Goal: Information Seeking & Learning: Learn about a topic

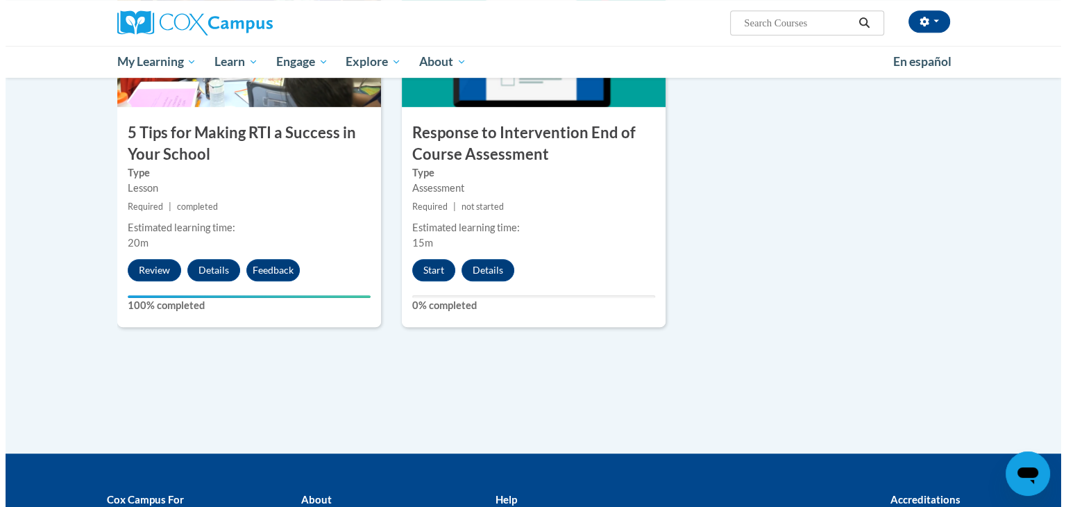
scroll to position [782, 0]
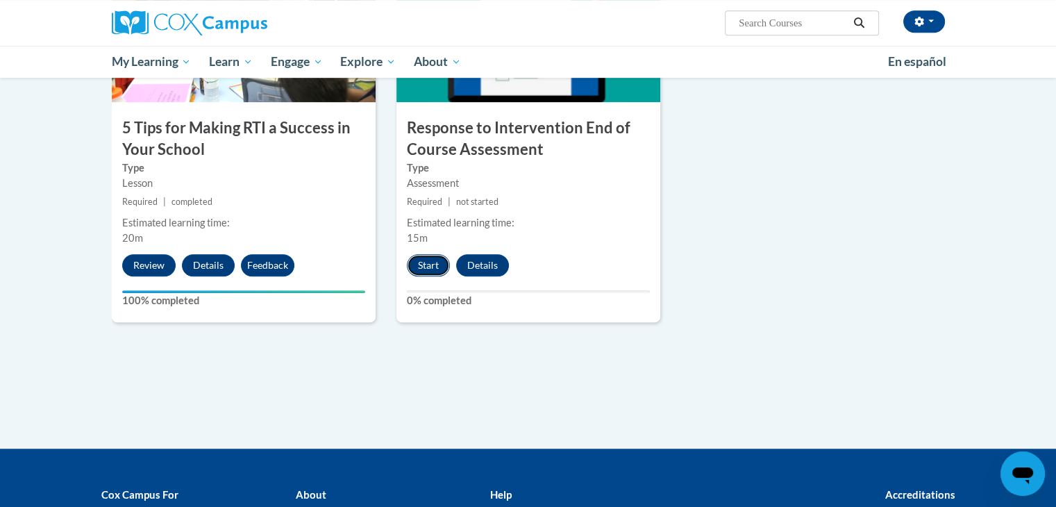
click at [422, 260] on button "Start" at bounding box center [428, 265] width 43 height 22
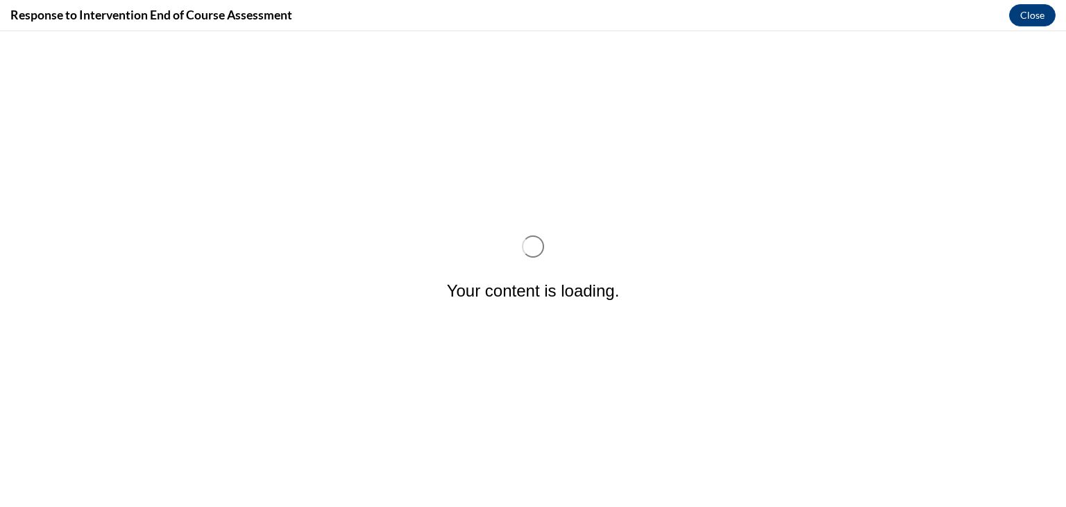
scroll to position [0, 0]
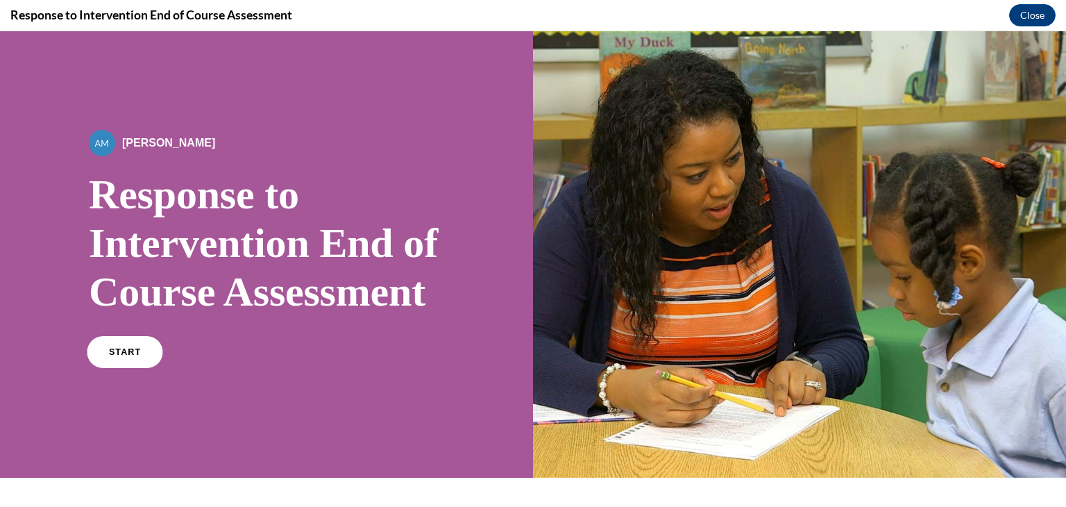
click at [114, 358] on span "START" at bounding box center [125, 352] width 32 height 10
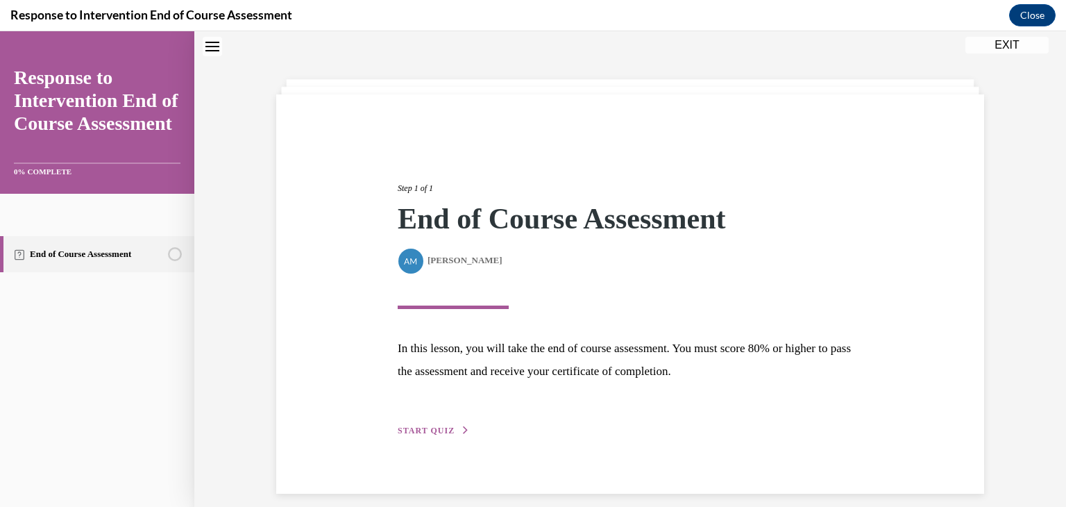
scroll to position [56, 0]
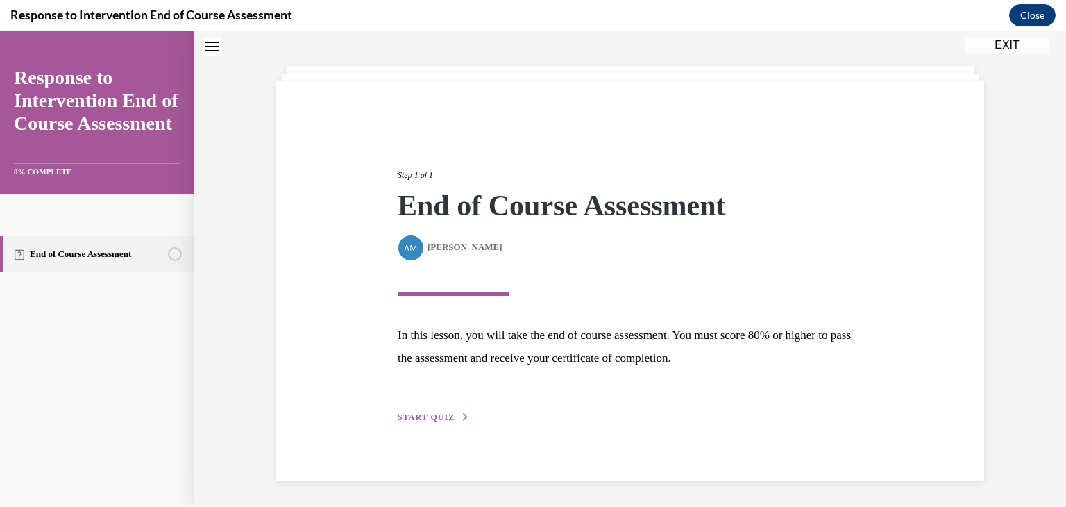
click at [427, 420] on button "START QUIZ" at bounding box center [434, 417] width 72 height 12
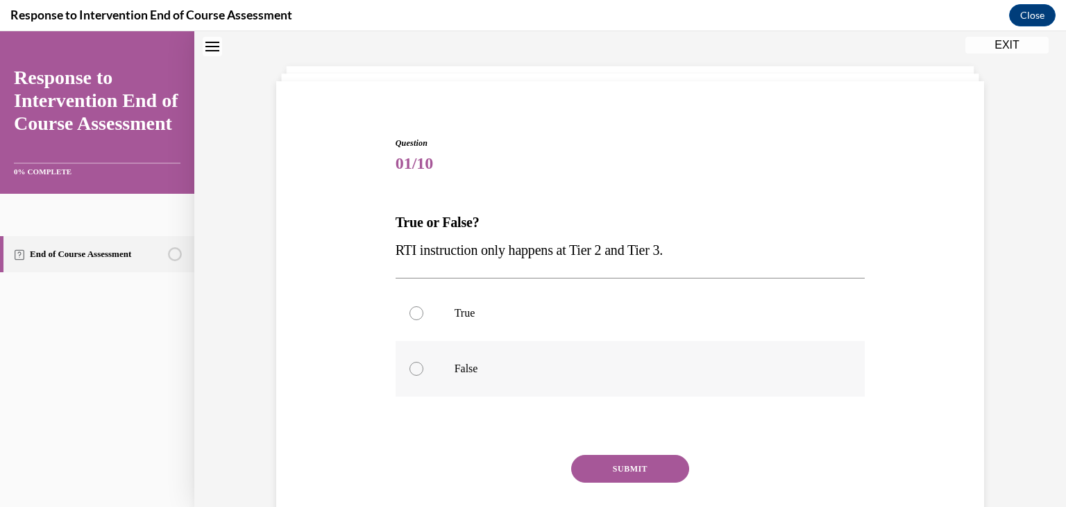
click at [412, 369] on div at bounding box center [417, 369] width 14 height 14
click at [412, 369] on input "False" at bounding box center [417, 369] width 14 height 14
radio input "true"
click at [596, 462] on button "SUBMIT" at bounding box center [630, 469] width 118 height 28
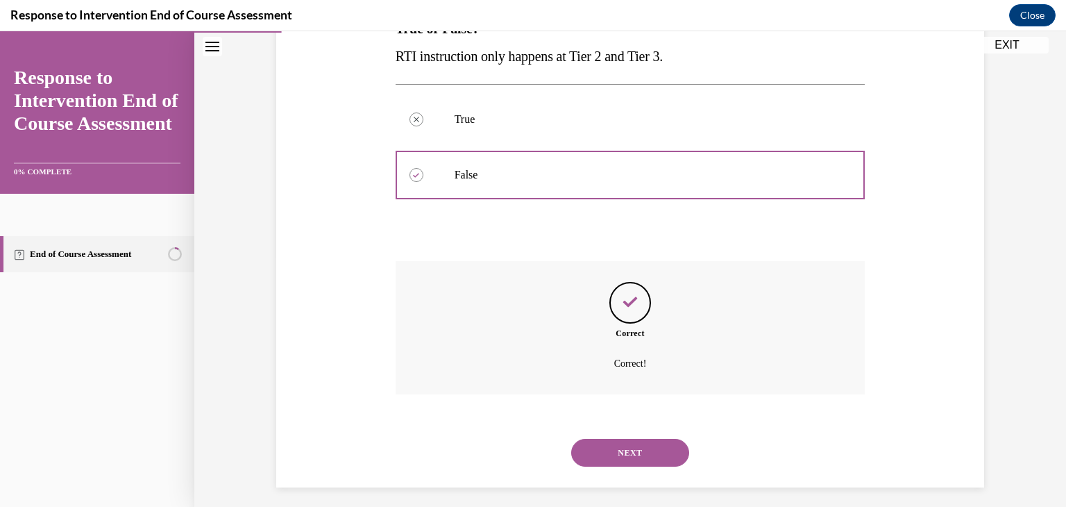
scroll to position [258, 0]
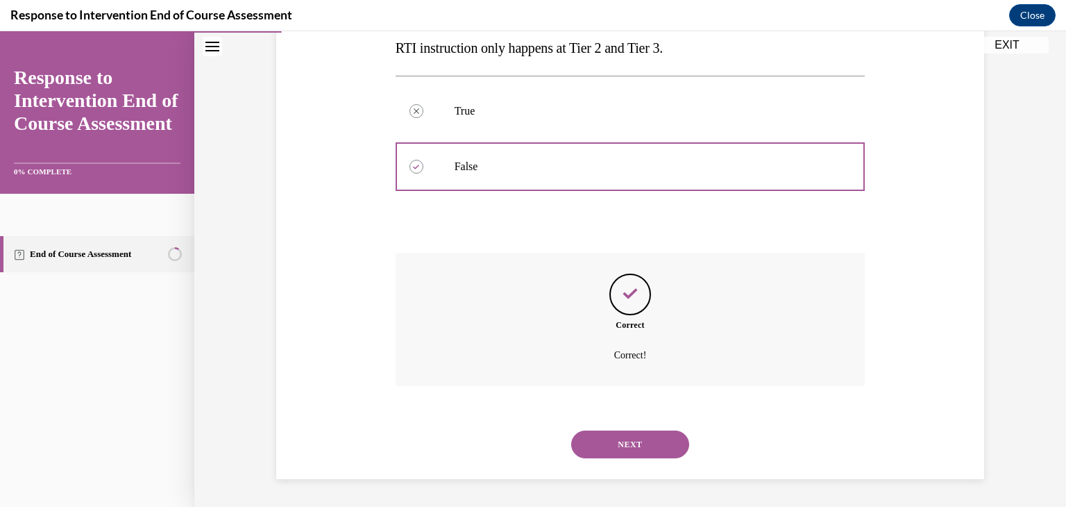
click at [614, 439] on button "NEXT" at bounding box center [630, 444] width 118 height 28
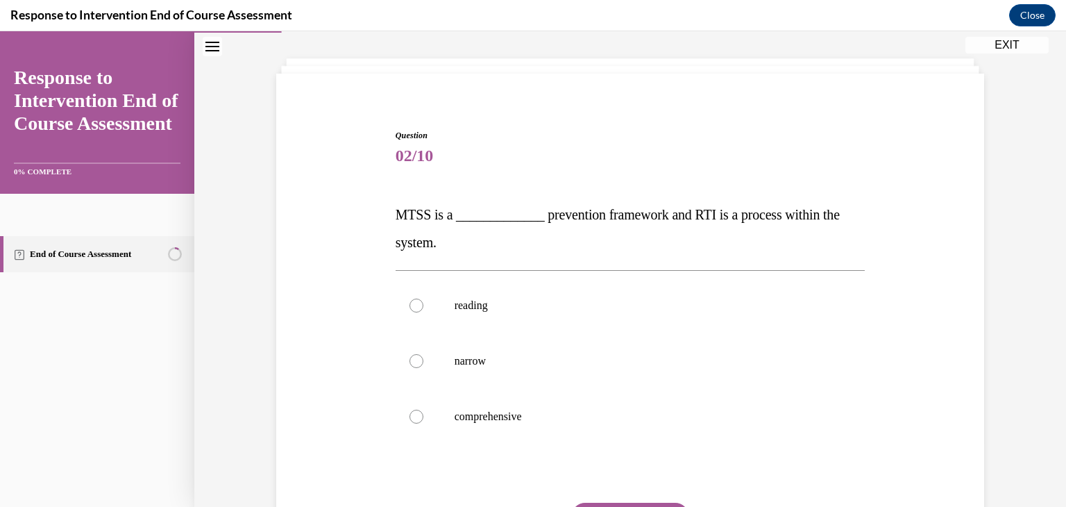
scroll to position [66, 0]
click at [410, 412] on div at bounding box center [417, 415] width 14 height 14
click at [410, 412] on input "comprehensive" at bounding box center [417, 415] width 14 height 14
radio input "true"
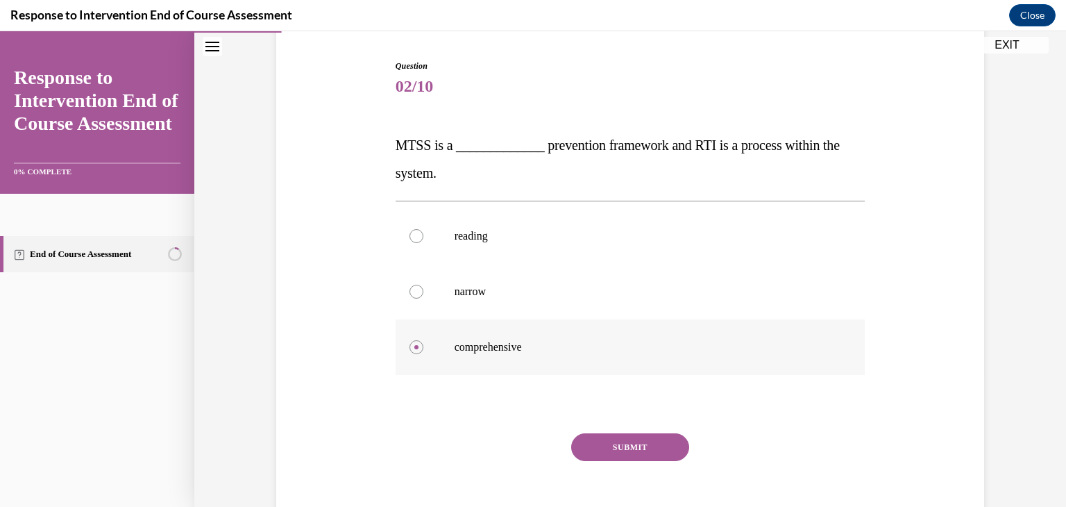
scroll to position [135, 0]
click at [612, 446] on button "SUBMIT" at bounding box center [630, 446] width 118 height 28
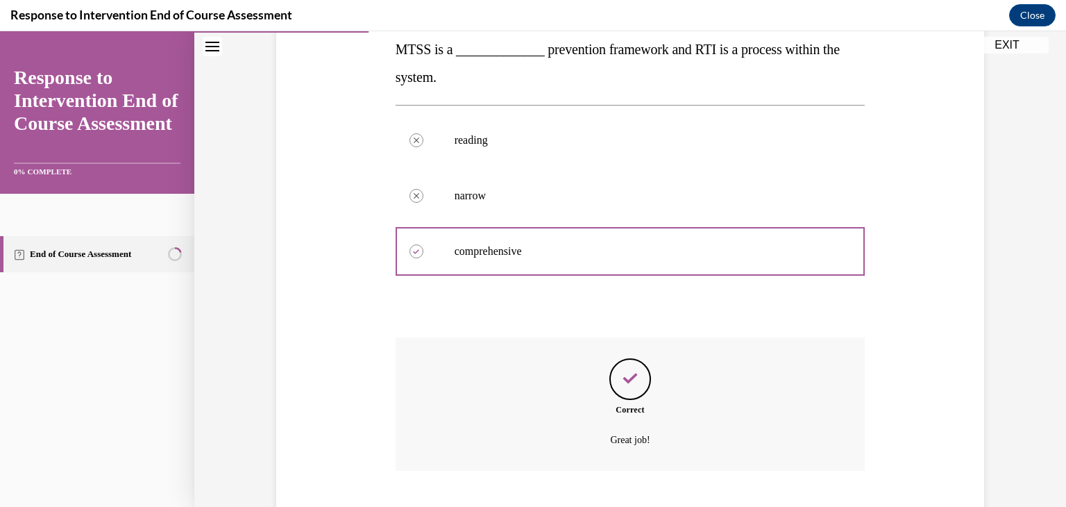
scroll to position [314, 0]
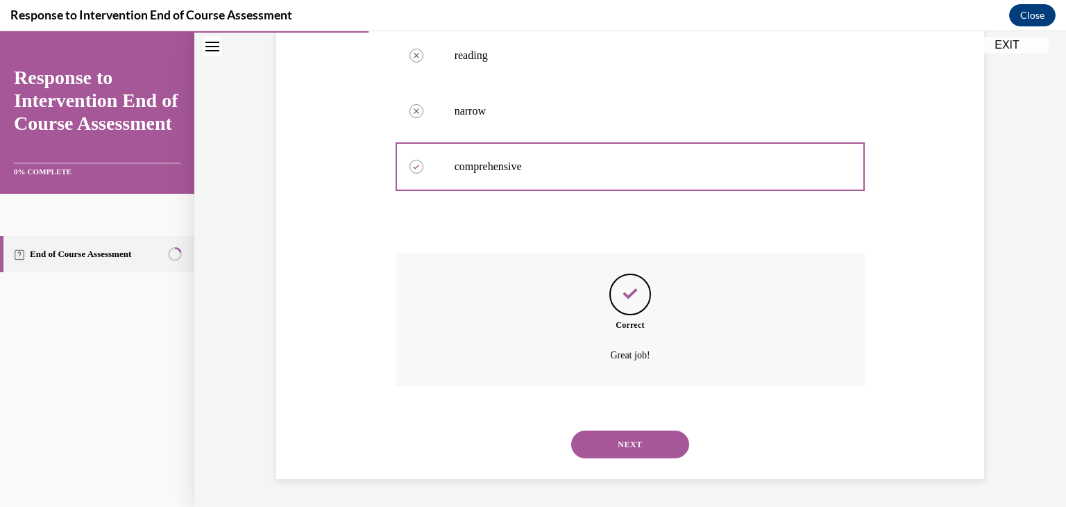
drag, startPoint x: 612, startPoint y: 446, endPoint x: 590, endPoint y: 442, distance: 21.8
click at [590, 442] on button "NEXT" at bounding box center [630, 444] width 118 height 28
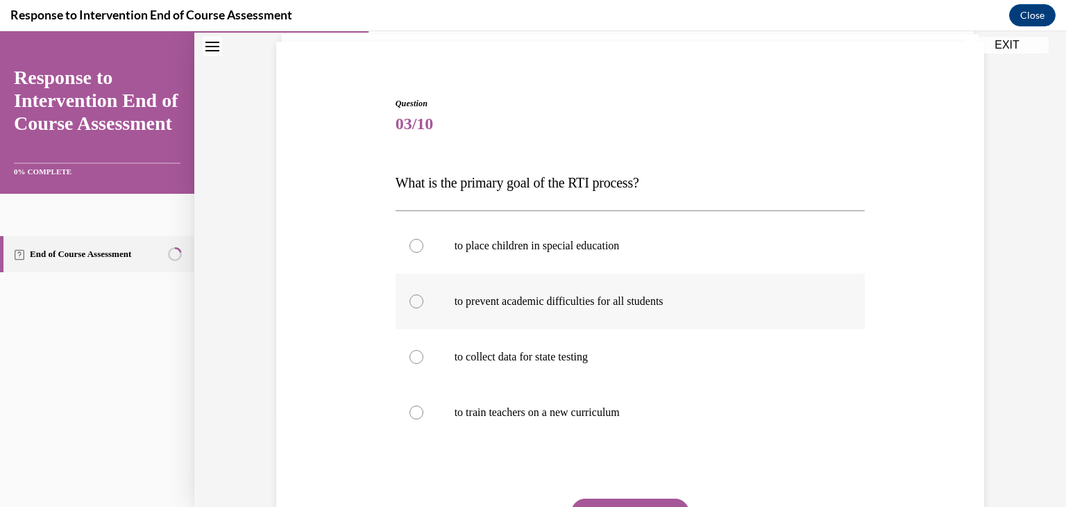
scroll to position [97, 0]
click at [413, 305] on div at bounding box center [417, 300] width 14 height 14
click at [413, 305] on input "to prevent academic difficulties for all students" at bounding box center [417, 300] width 14 height 14
radio input "true"
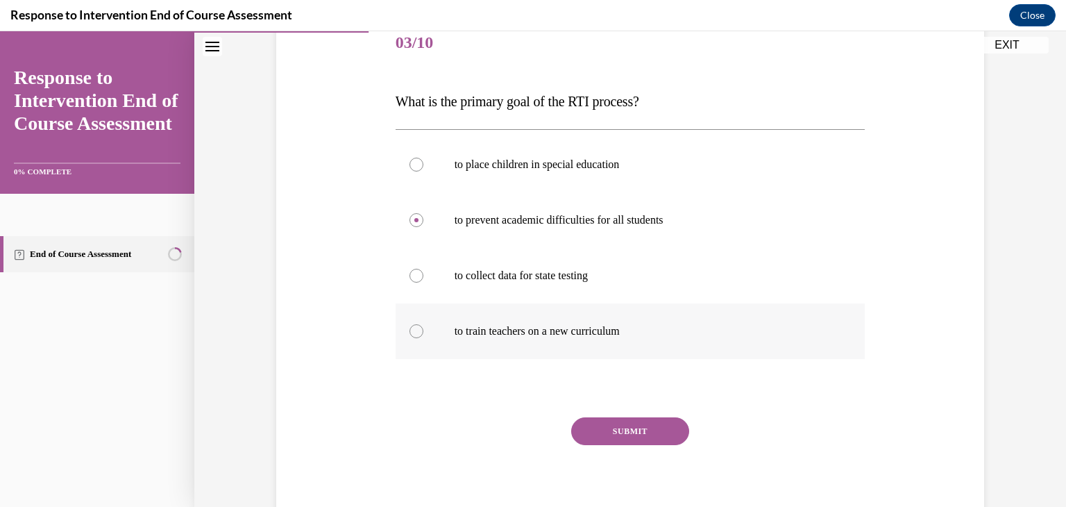
scroll to position [178, 0]
click at [603, 414] on div "Question 03/10 What is the primary goal of the RTI process? to place children i…" at bounding box center [631, 272] width 470 height 515
click at [605, 428] on button "SUBMIT" at bounding box center [630, 431] width 118 height 28
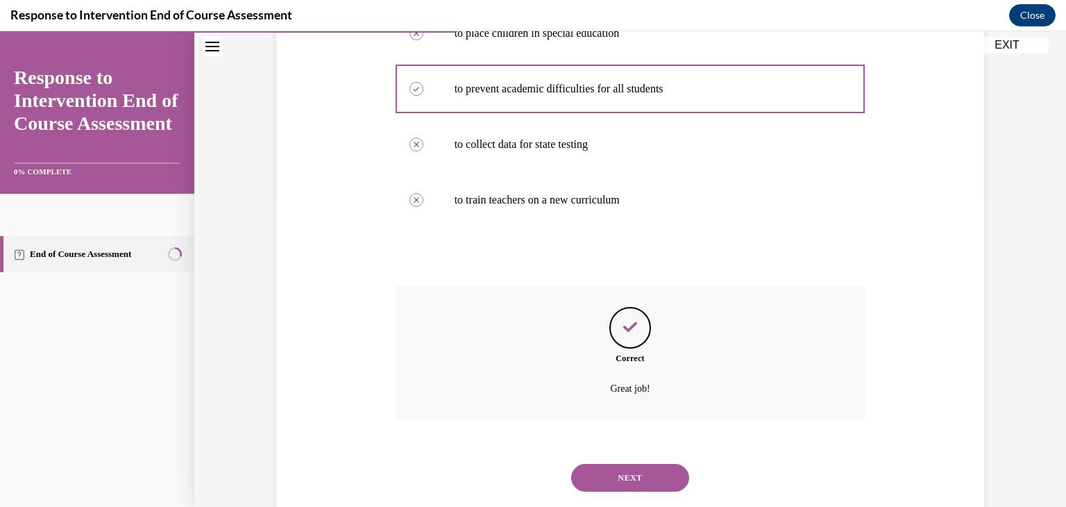
scroll to position [342, 0]
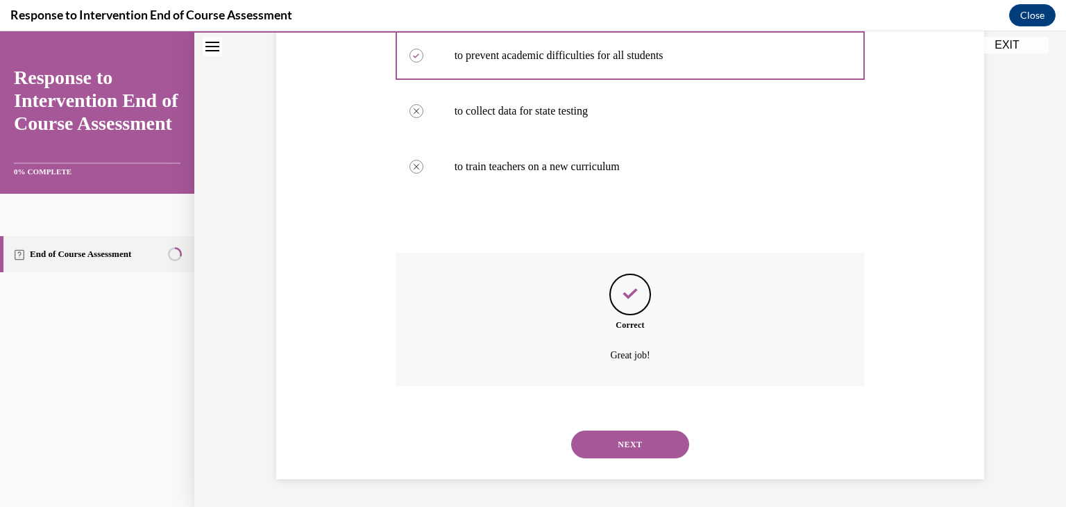
click at [613, 435] on button "NEXT" at bounding box center [630, 444] width 118 height 28
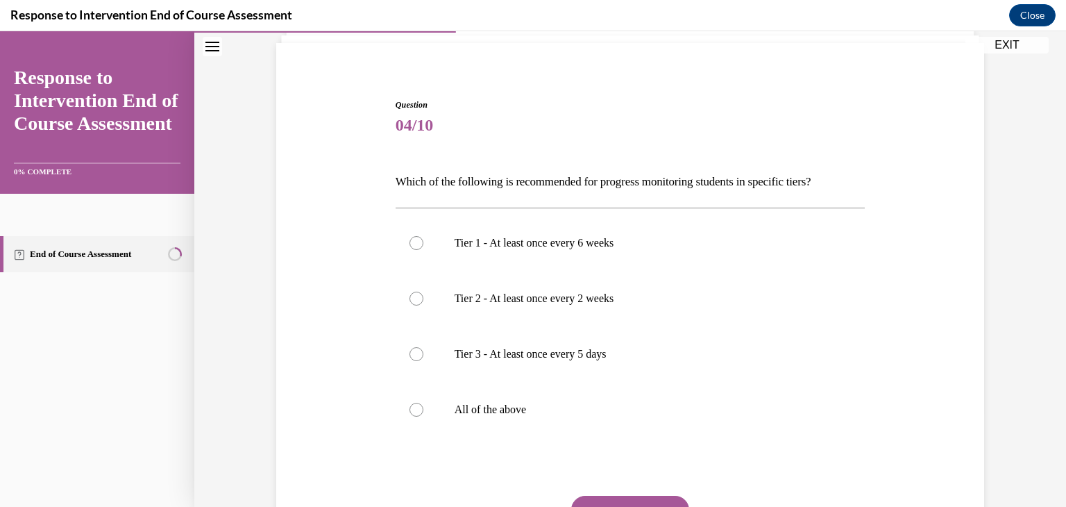
scroll to position [103, 0]
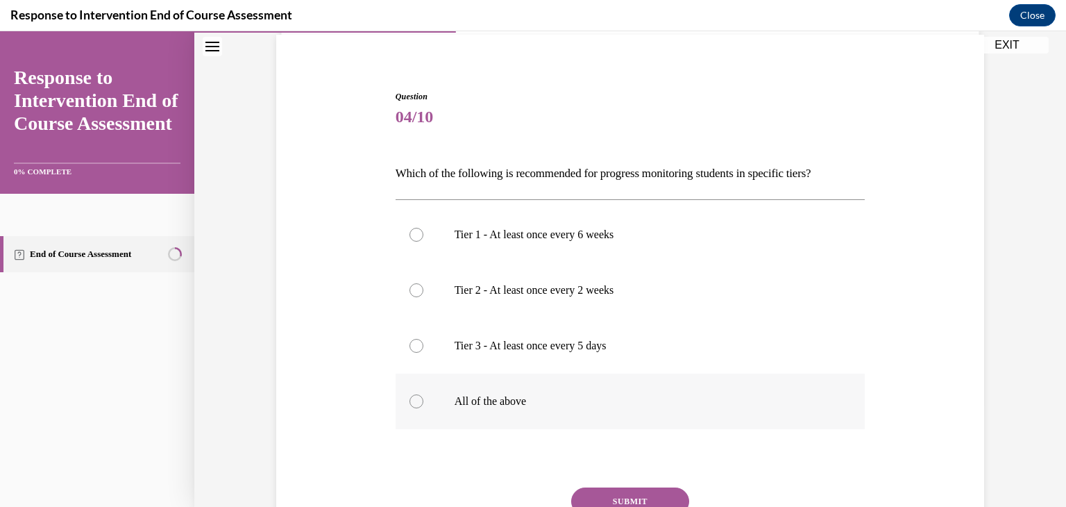
click at [410, 400] on div at bounding box center [417, 401] width 14 height 14
click at [410, 400] on input "All of the above" at bounding box center [417, 401] width 14 height 14
radio input "true"
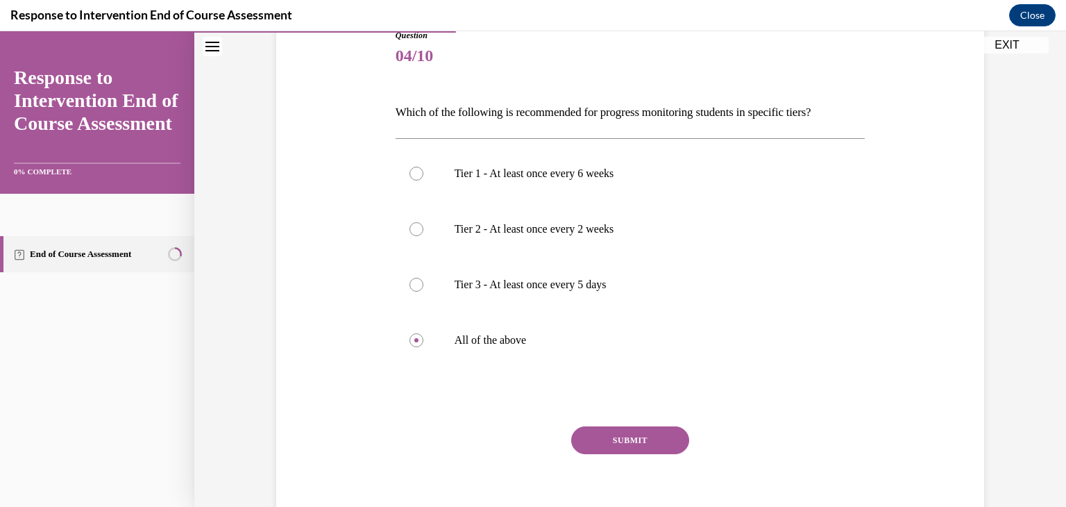
click at [649, 433] on button "SUBMIT" at bounding box center [630, 440] width 118 height 28
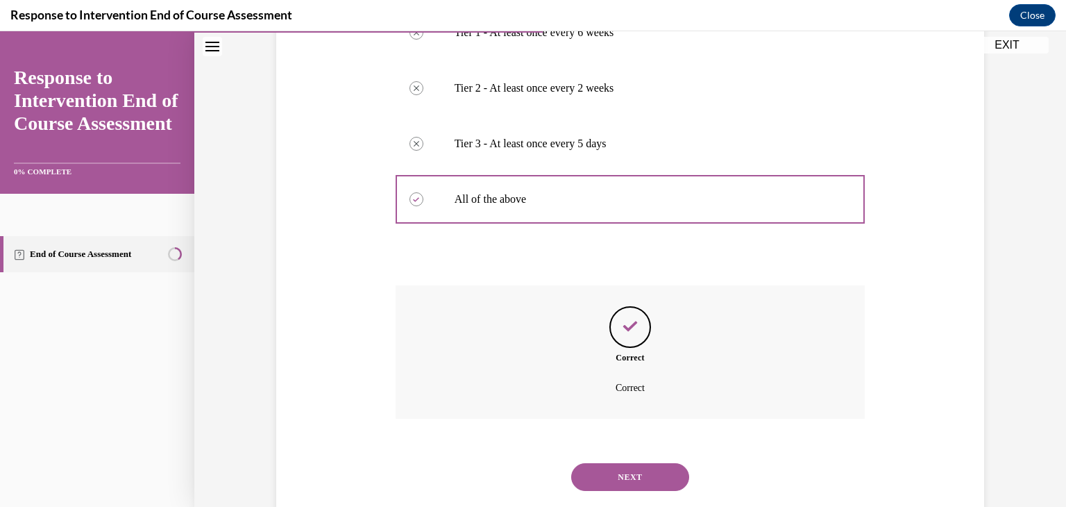
scroll to position [337, 0]
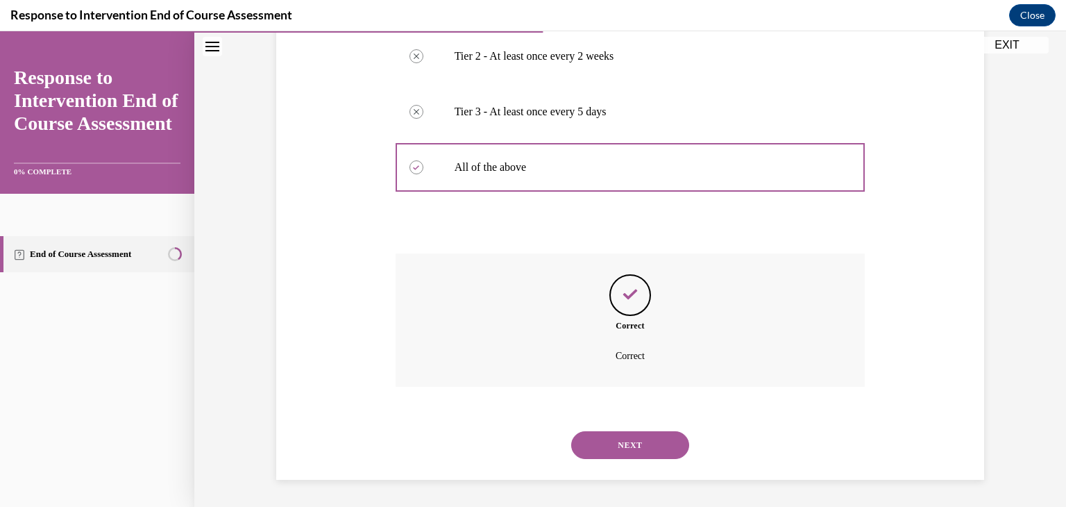
click at [649, 433] on button "NEXT" at bounding box center [630, 445] width 118 height 28
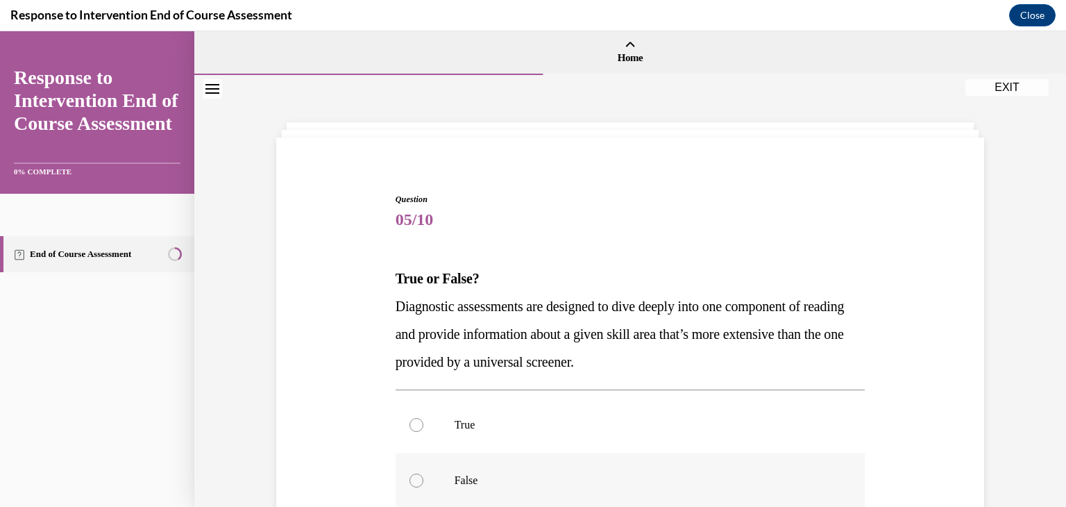
click at [647, 453] on label "False" at bounding box center [631, 481] width 470 height 56
click at [424, 474] on input "False" at bounding box center [417, 481] width 14 height 14
radio input "true"
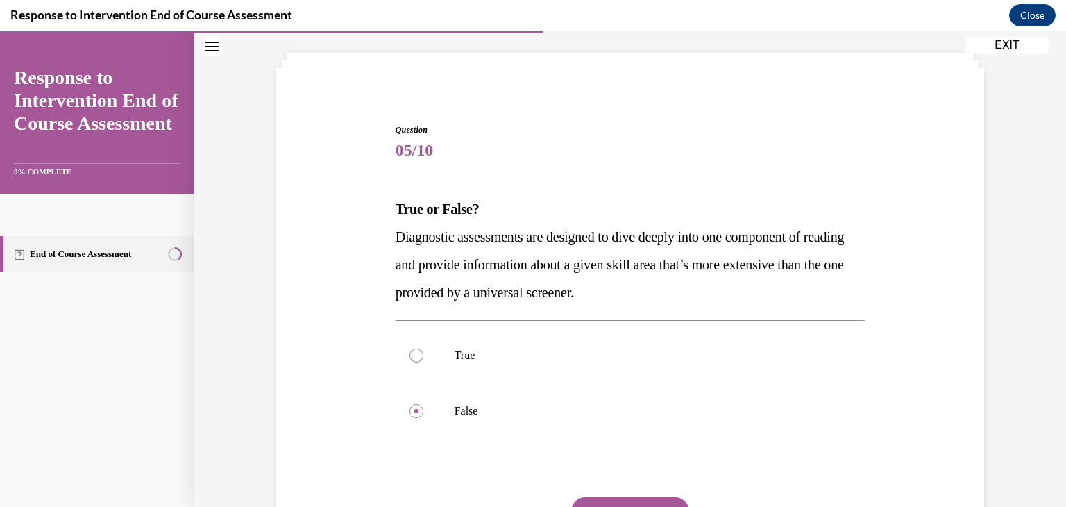
scroll to position [81, 0]
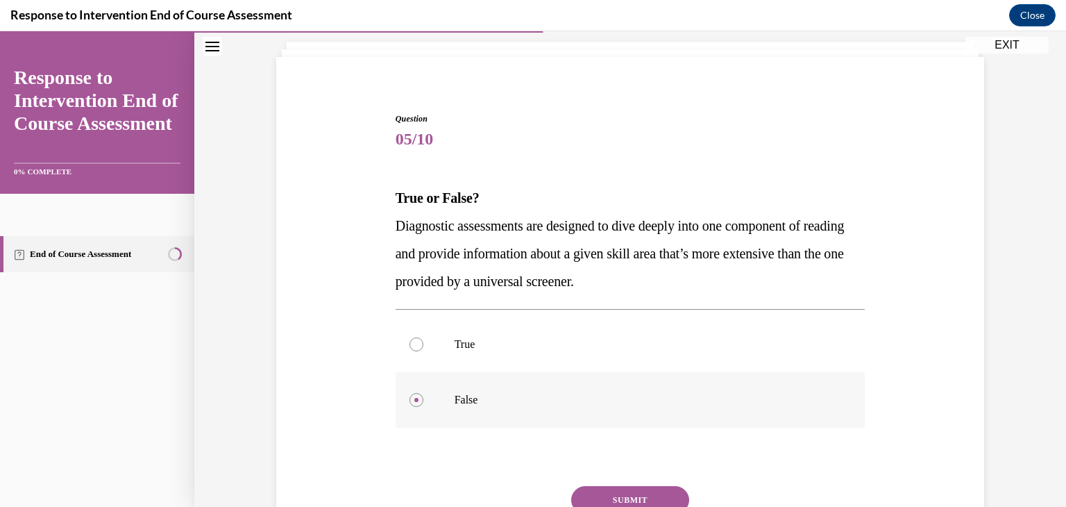
click at [411, 396] on div at bounding box center [417, 400] width 14 height 14
click at [411, 396] on input "False" at bounding box center [417, 400] width 14 height 14
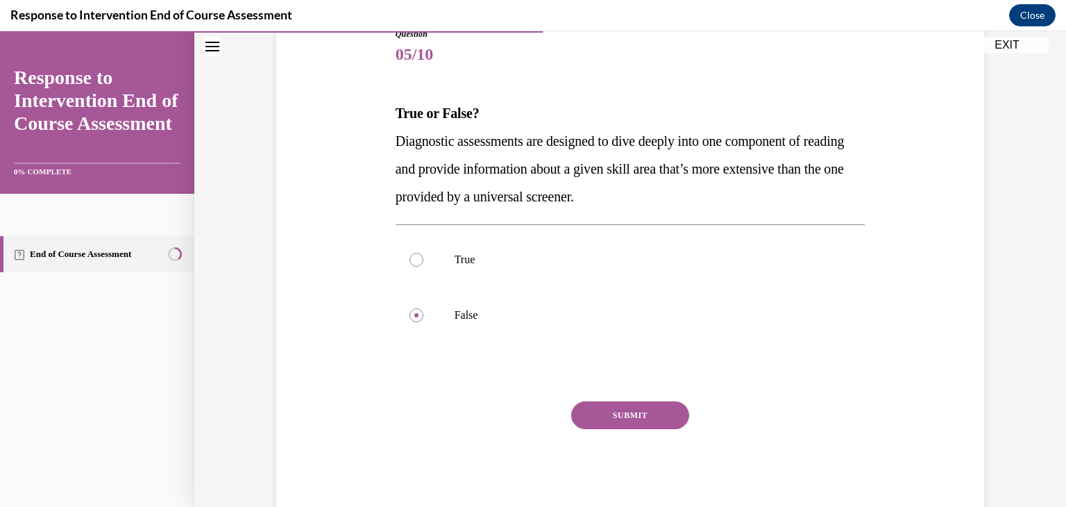
click at [651, 423] on button "SUBMIT" at bounding box center [630, 415] width 118 height 28
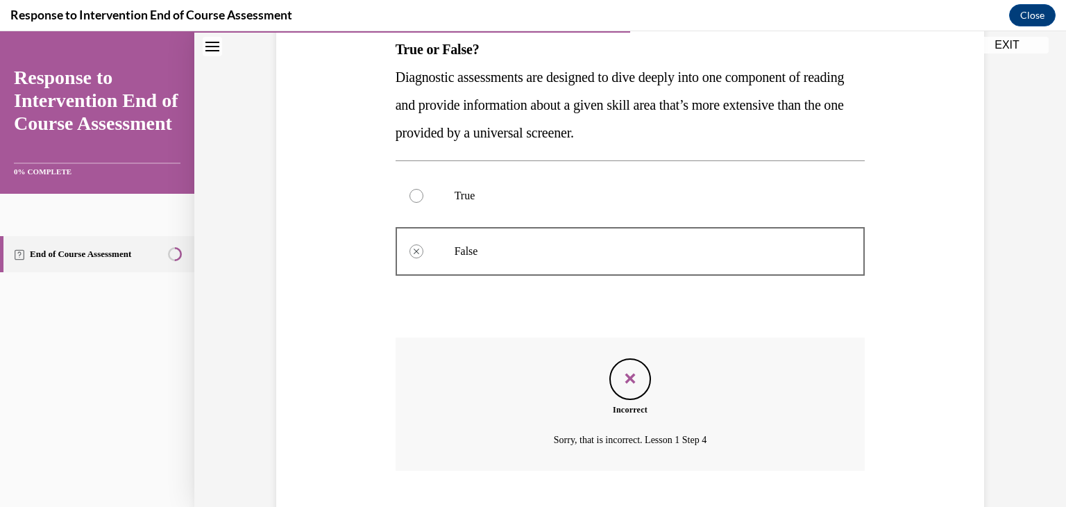
scroll to position [314, 0]
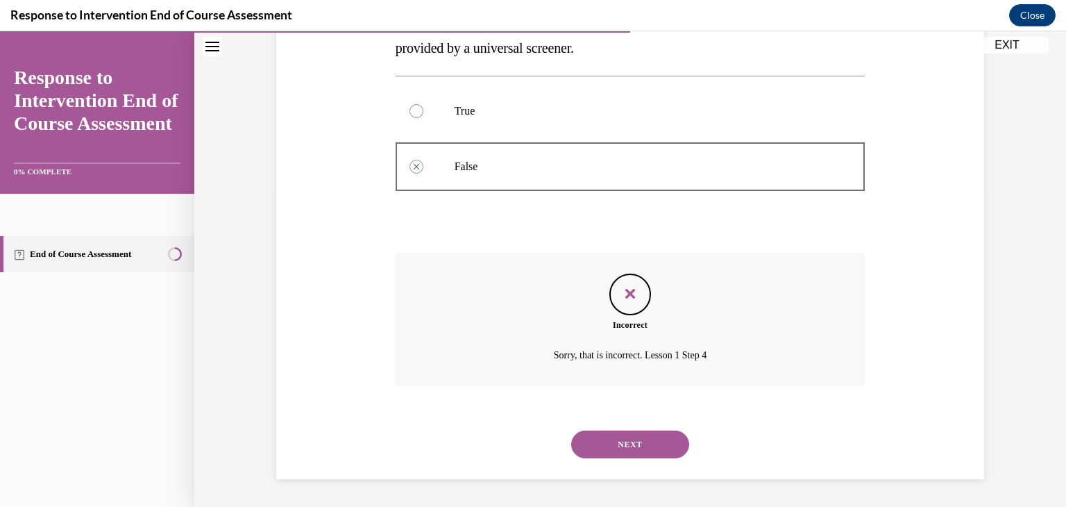
click at [640, 443] on button "NEXT" at bounding box center [630, 444] width 118 height 28
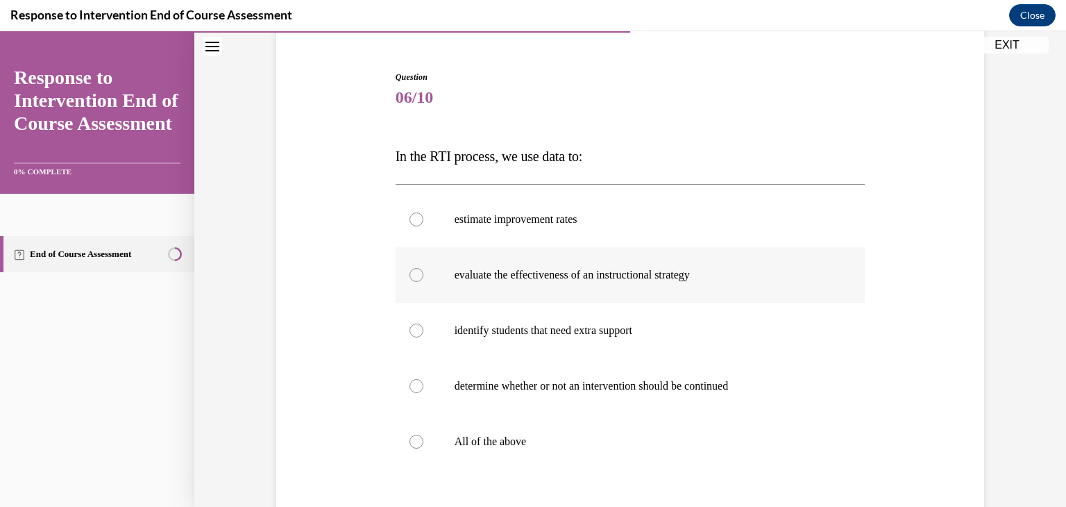
scroll to position [125, 0]
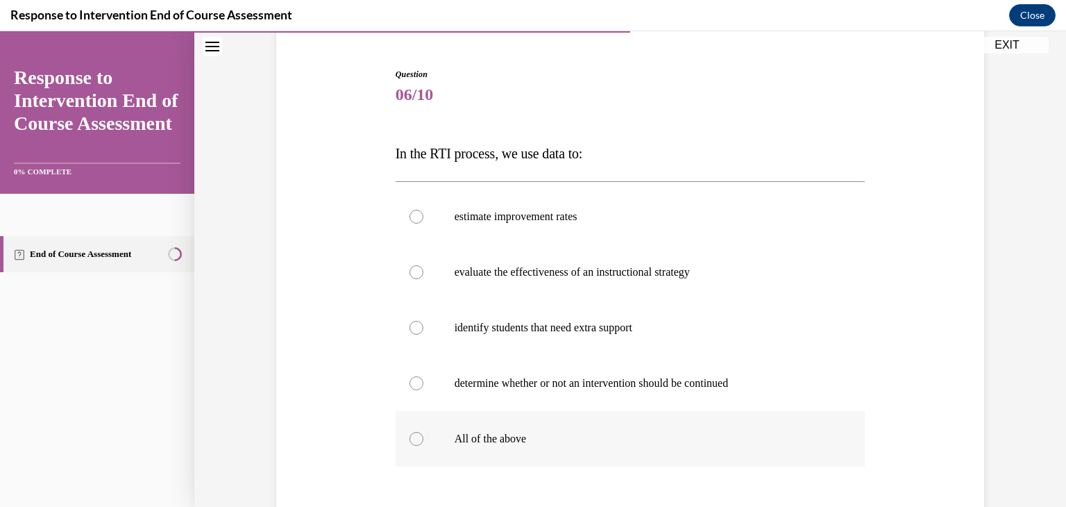
click at [410, 435] on div at bounding box center [417, 439] width 14 height 14
click at [410, 435] on input "All of the above" at bounding box center [417, 439] width 14 height 14
radio input "true"
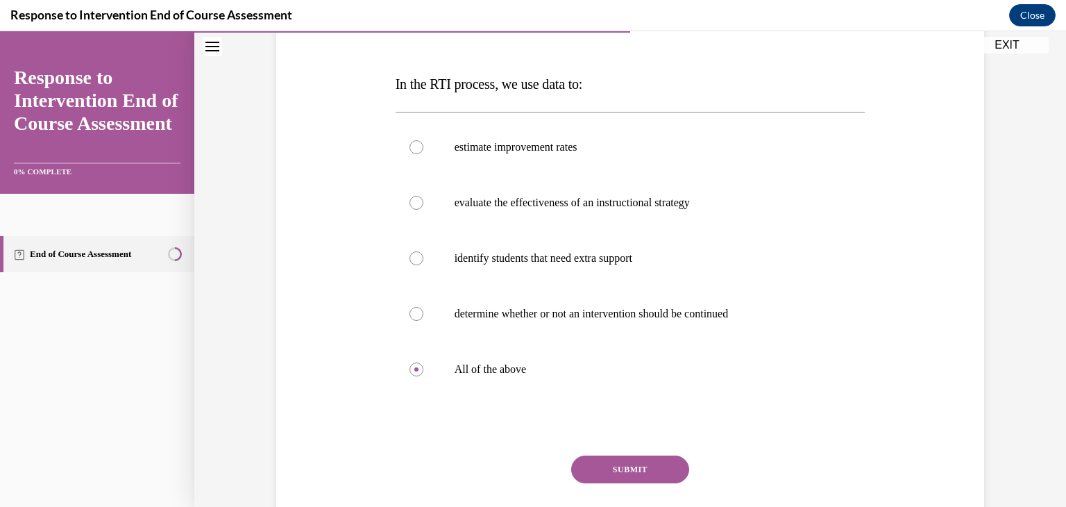
click at [590, 469] on button "SUBMIT" at bounding box center [630, 469] width 118 height 28
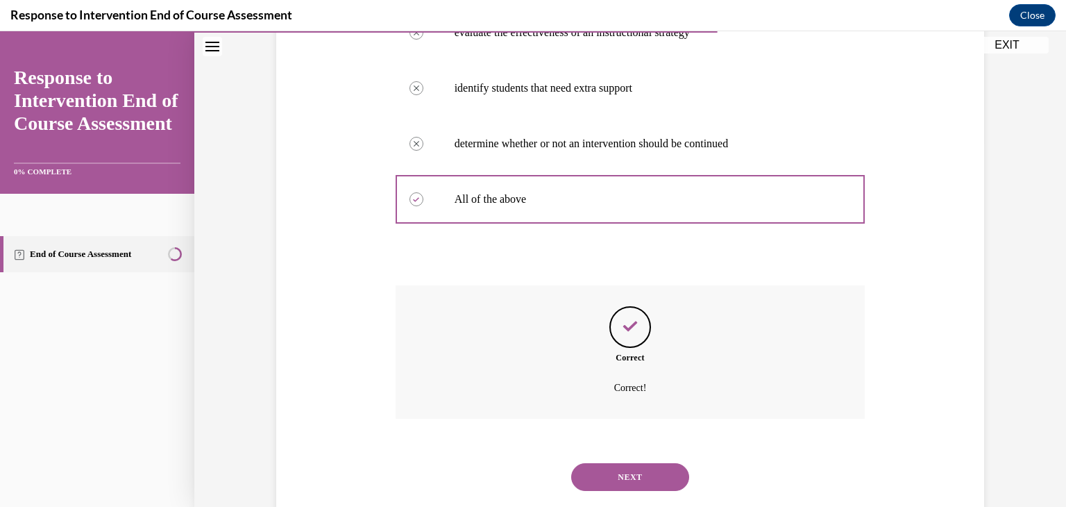
scroll to position [397, 0]
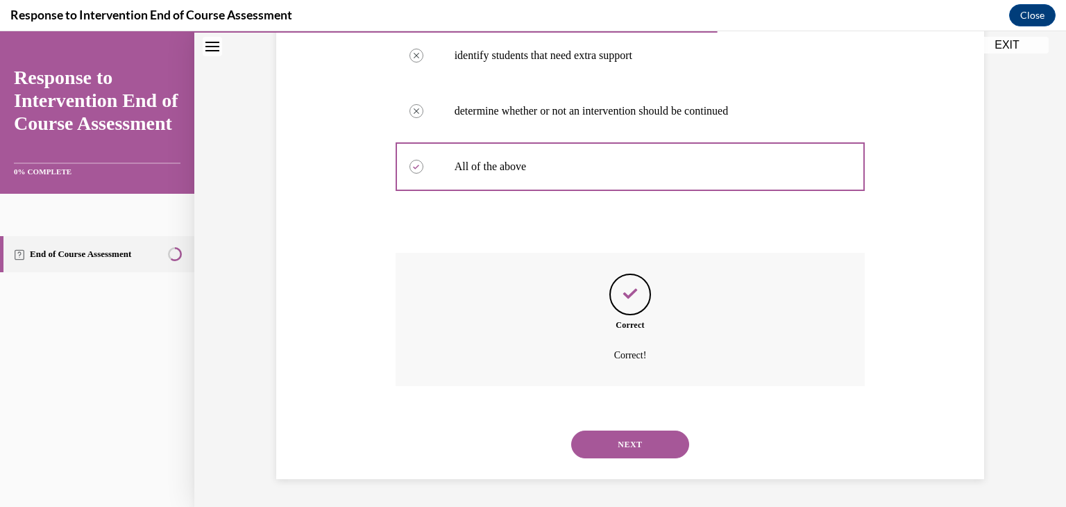
click at [610, 452] on button "NEXT" at bounding box center [630, 444] width 118 height 28
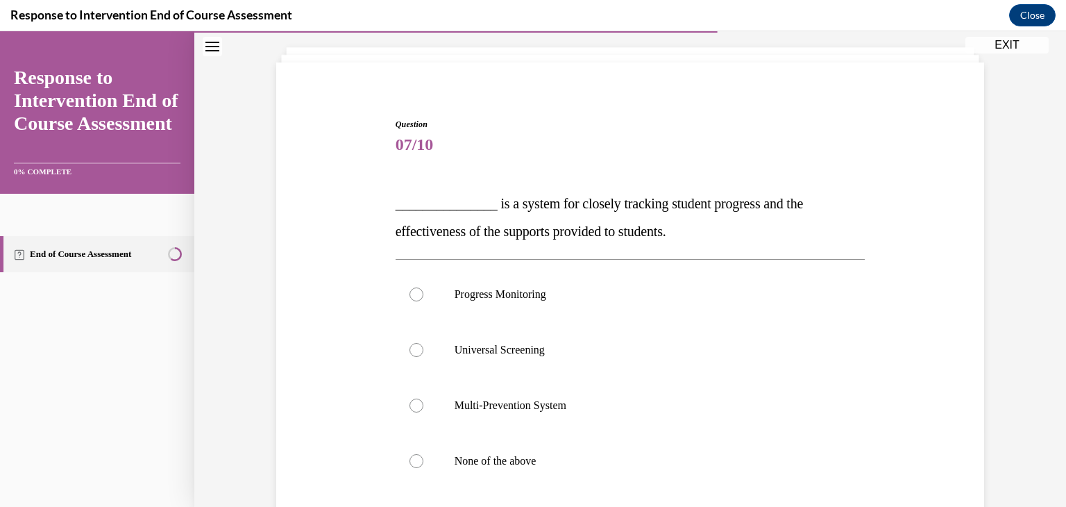
scroll to position [110, 0]
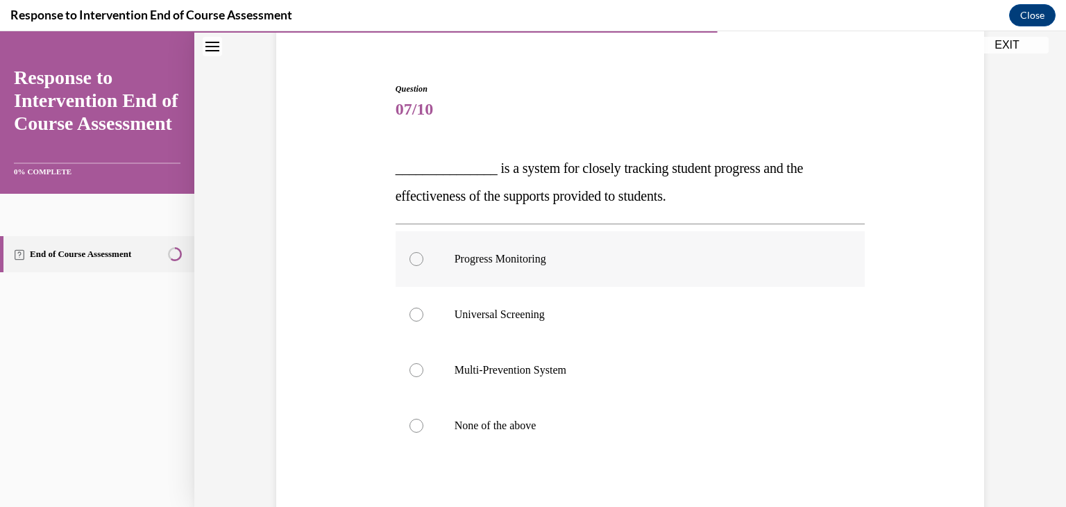
click at [412, 256] on div at bounding box center [417, 259] width 14 height 14
click at [412, 256] on input "Progress Monitoring" at bounding box center [417, 259] width 14 height 14
radio input "true"
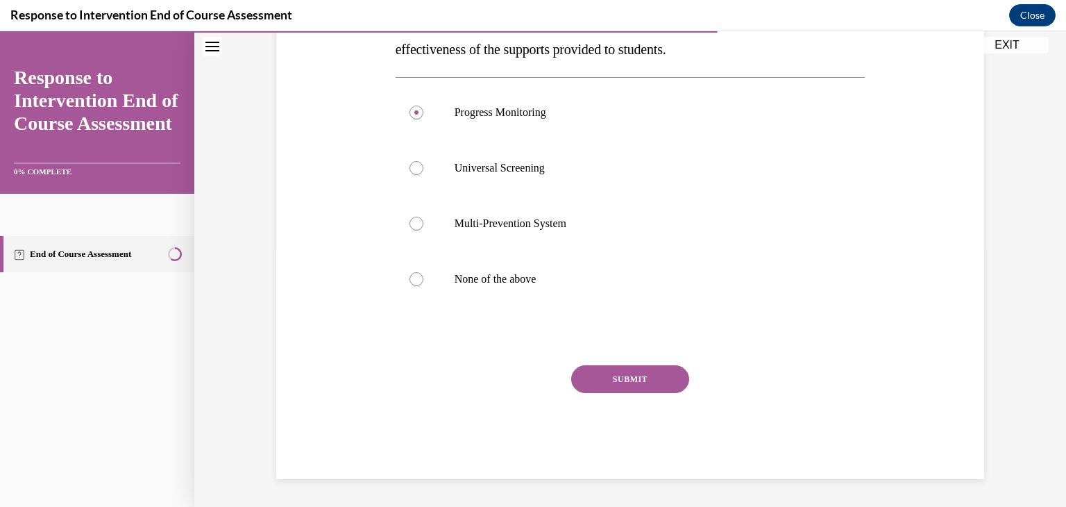
click at [600, 387] on button "SUBMIT" at bounding box center [630, 379] width 118 height 28
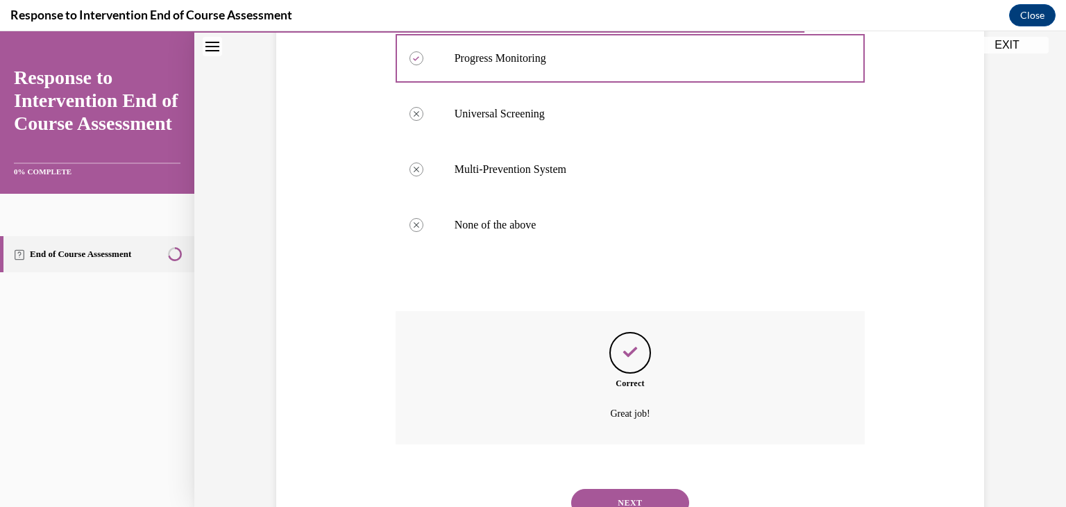
scroll to position [369, 0]
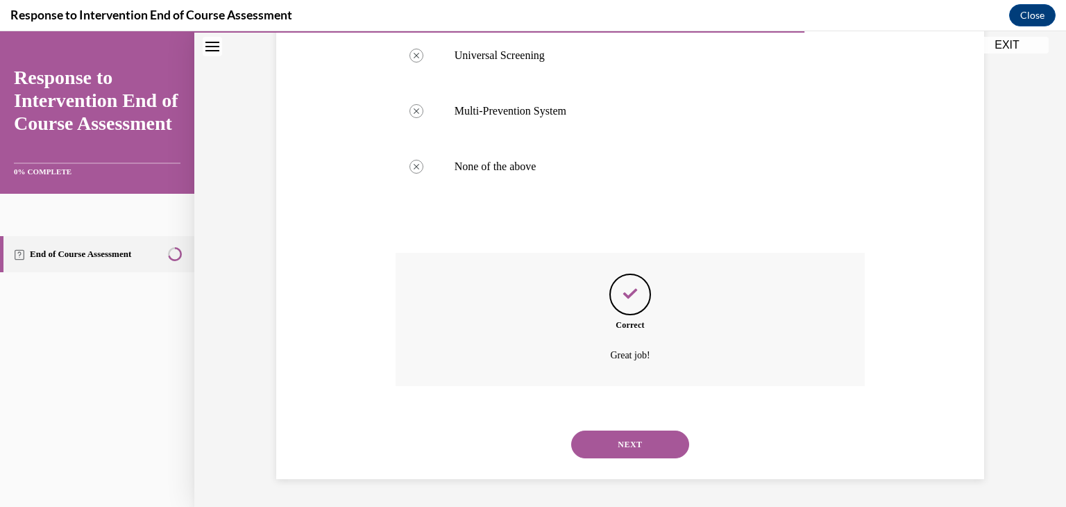
click at [599, 444] on button "NEXT" at bounding box center [630, 444] width 118 height 28
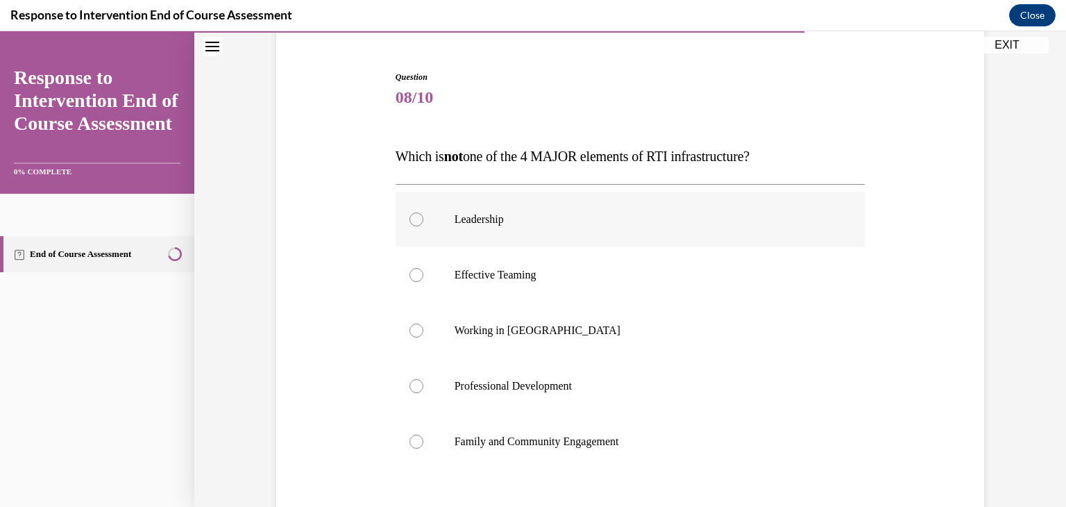
scroll to position [139, 0]
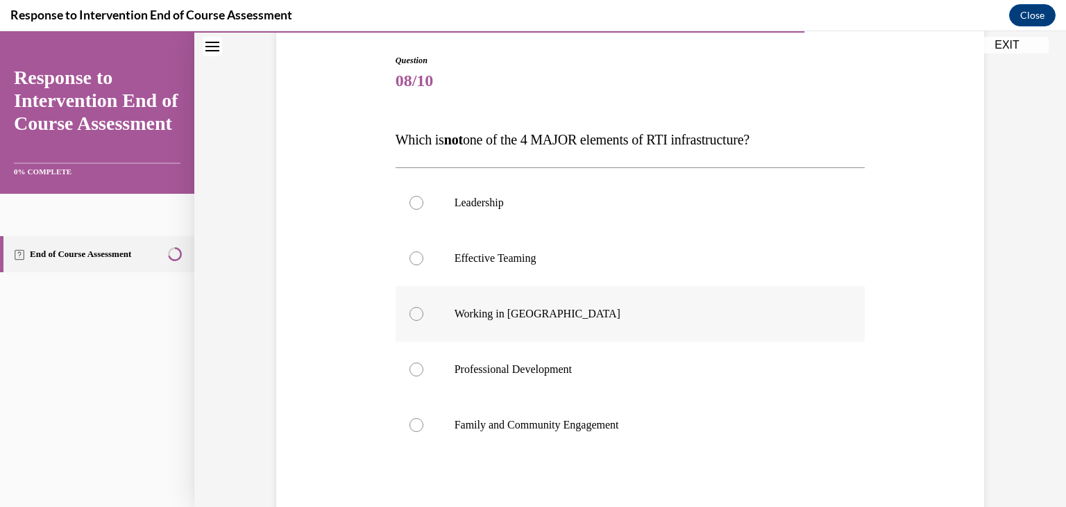
click at [411, 317] on div at bounding box center [417, 314] width 14 height 14
click at [411, 317] on input "Working in Silos" at bounding box center [417, 314] width 14 height 14
radio input "true"
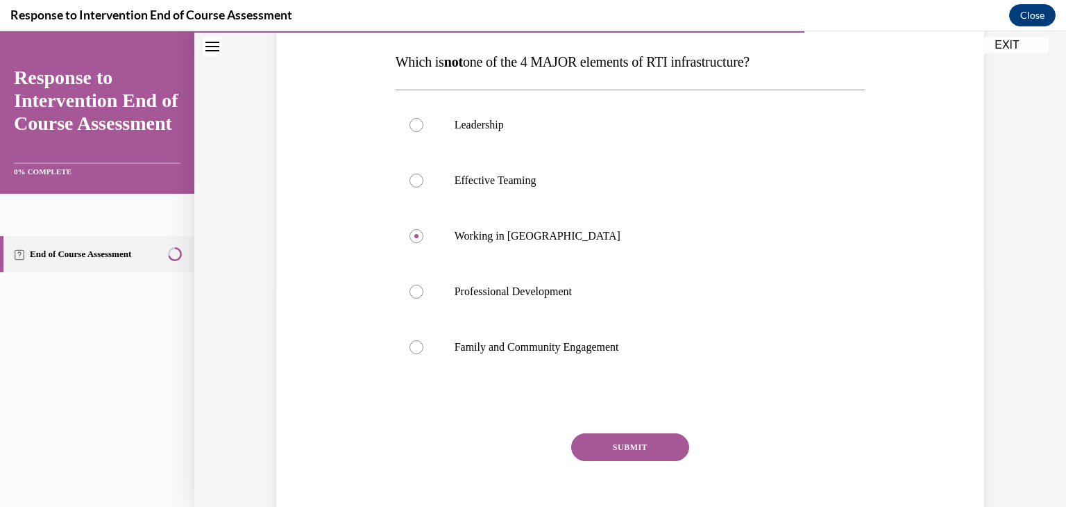
click at [643, 451] on button "SUBMIT" at bounding box center [630, 447] width 118 height 28
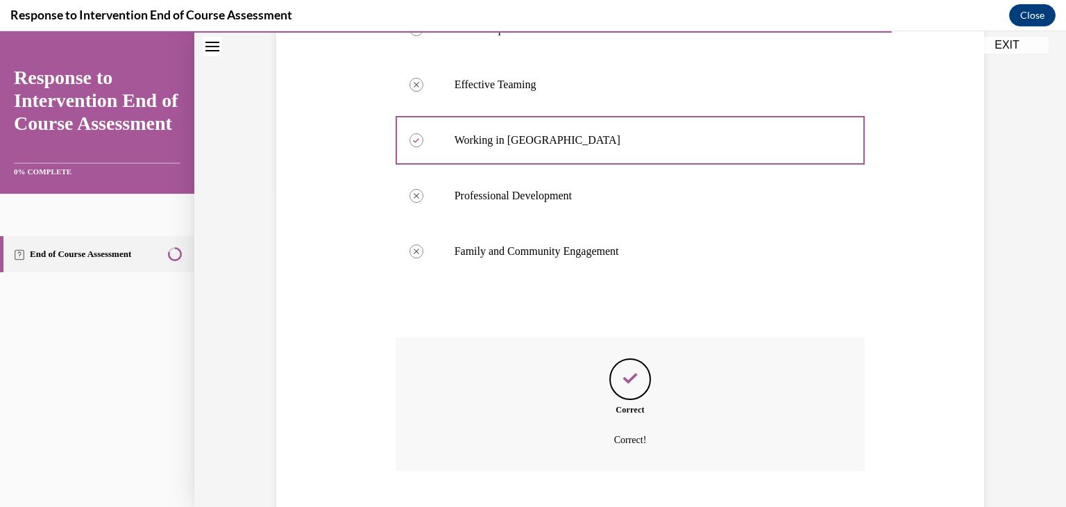
scroll to position [397, 0]
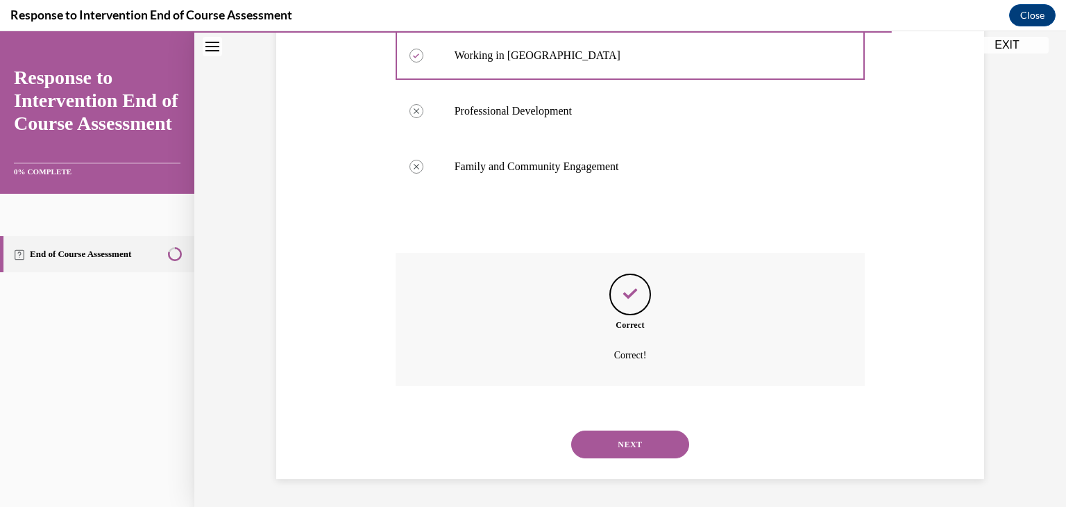
click at [640, 442] on button "NEXT" at bounding box center [630, 444] width 118 height 28
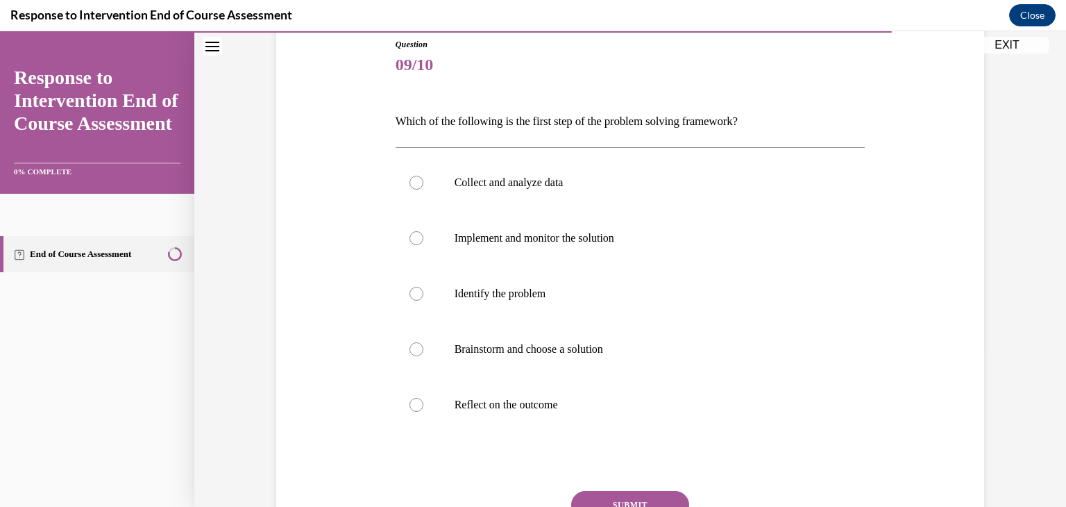
scroll to position [167, 0]
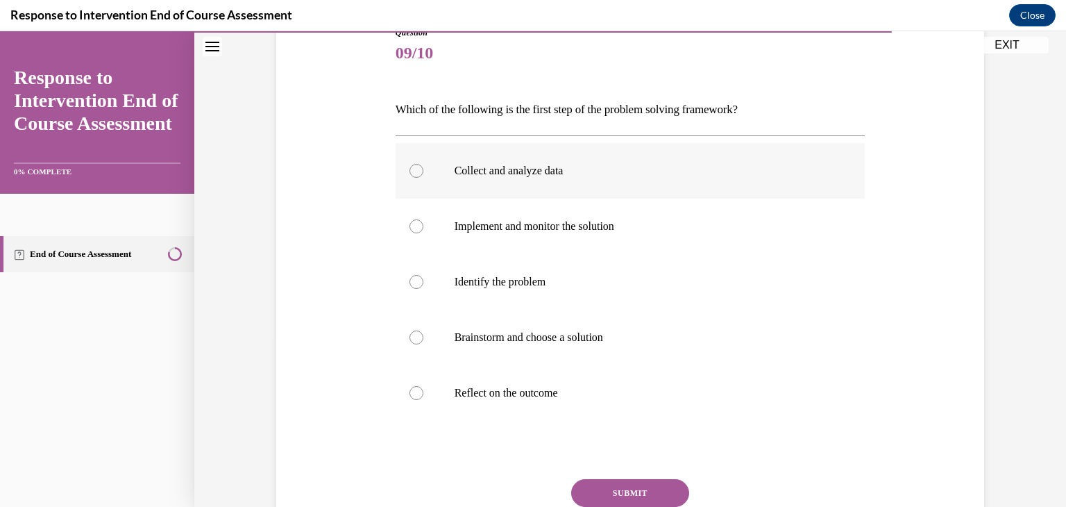
click at [414, 173] on div at bounding box center [417, 171] width 14 height 14
click at [414, 173] on input "Collect and analyze data" at bounding box center [417, 171] width 14 height 14
radio input "true"
click at [619, 489] on button "SUBMIT" at bounding box center [630, 493] width 118 height 28
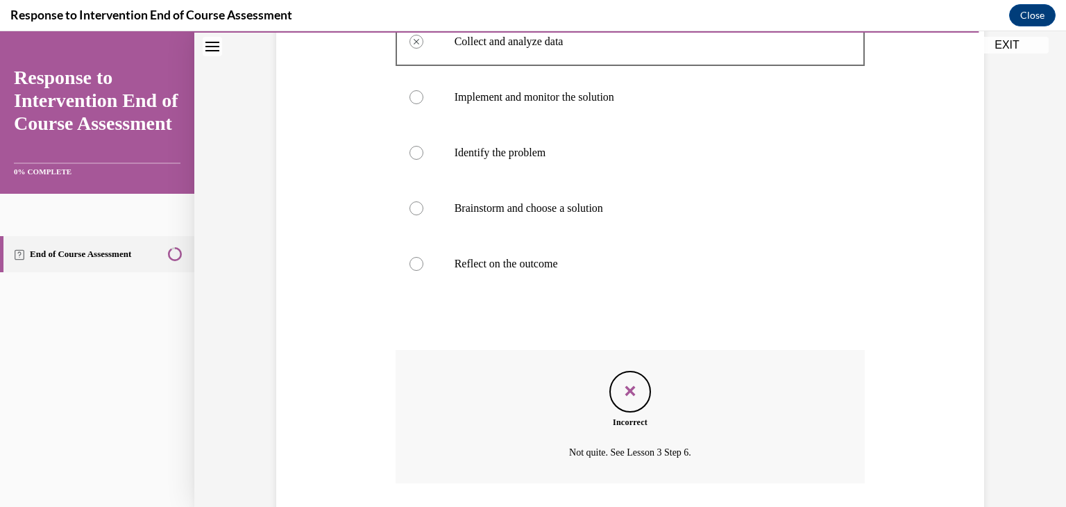
scroll to position [294, 0]
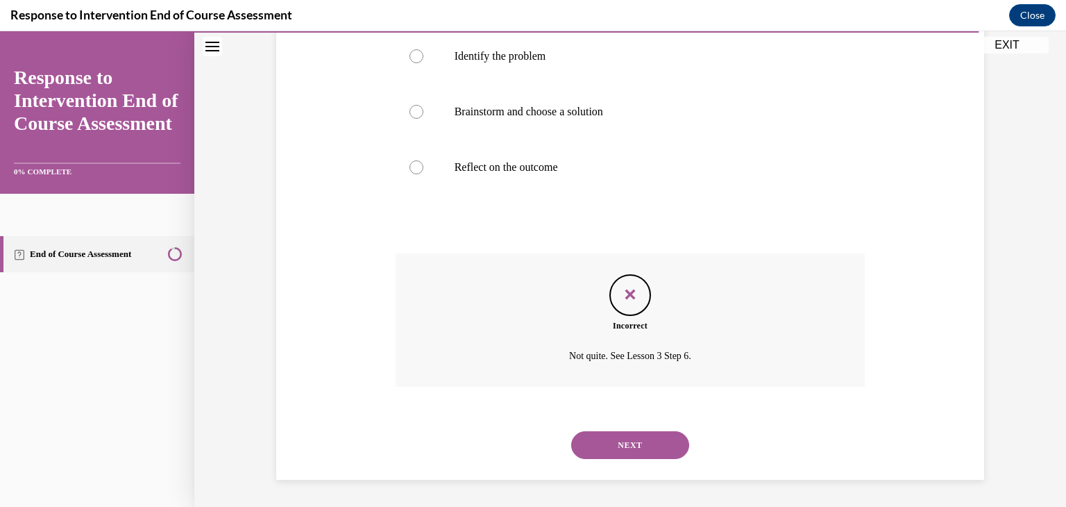
click at [628, 447] on button "NEXT" at bounding box center [630, 445] width 118 height 28
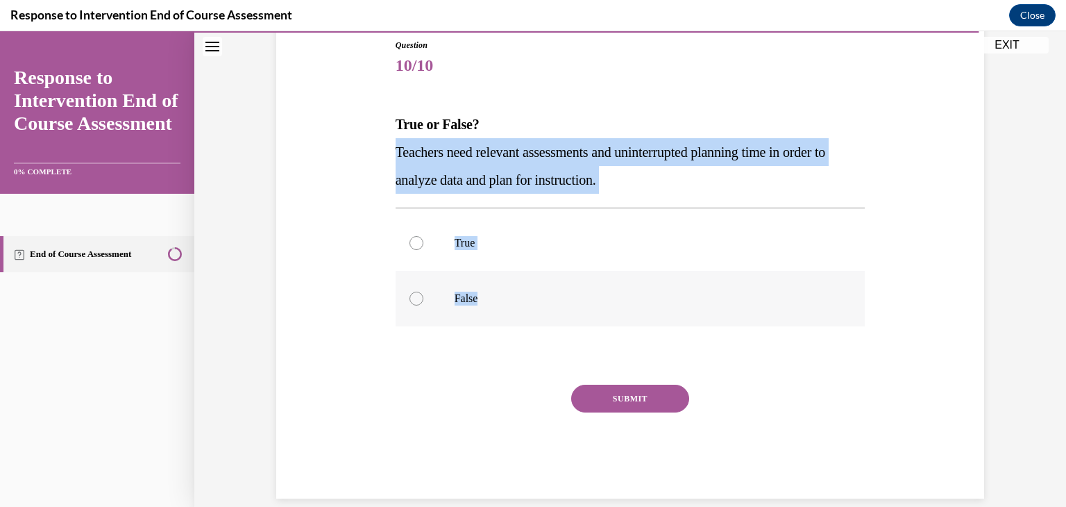
drag, startPoint x: 390, startPoint y: 153, endPoint x: 489, endPoint y: 293, distance: 171.3
click at [489, 293] on div "Question 10/10 True or False? Teachers need relevant assessments and uninterrup…" at bounding box center [631, 269] width 470 height 460
copy div "Teachers need relevant assessments and uninterrupted planning time in order to …"
click at [410, 243] on div at bounding box center [417, 243] width 14 height 14
click at [410, 243] on input "True" at bounding box center [417, 243] width 14 height 14
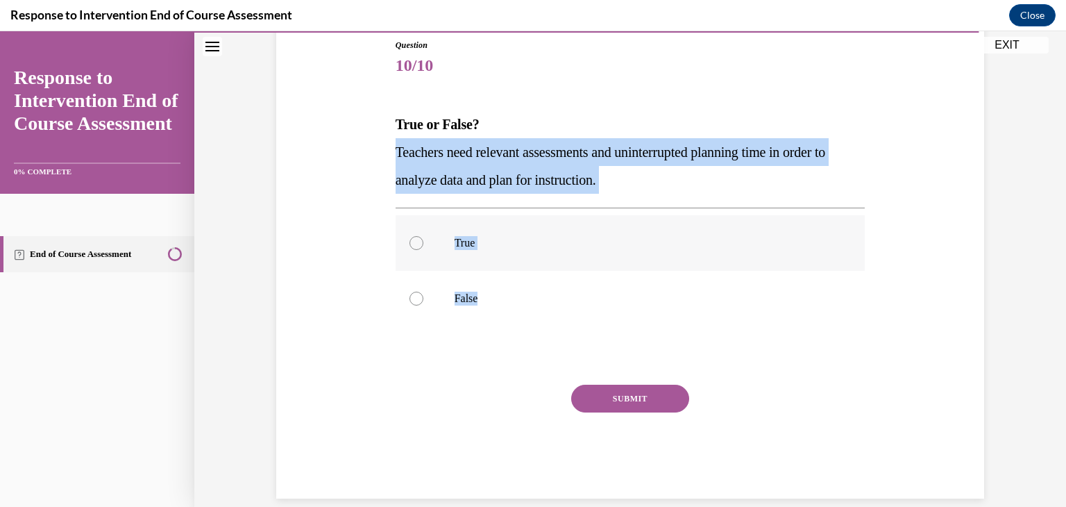
radio input "true"
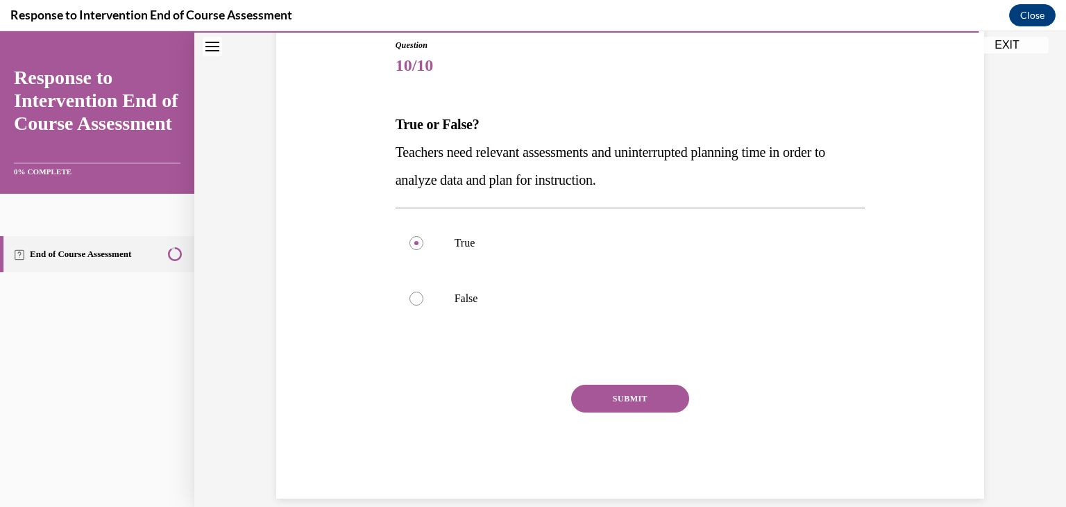
click at [589, 392] on button "SUBMIT" at bounding box center [630, 399] width 118 height 28
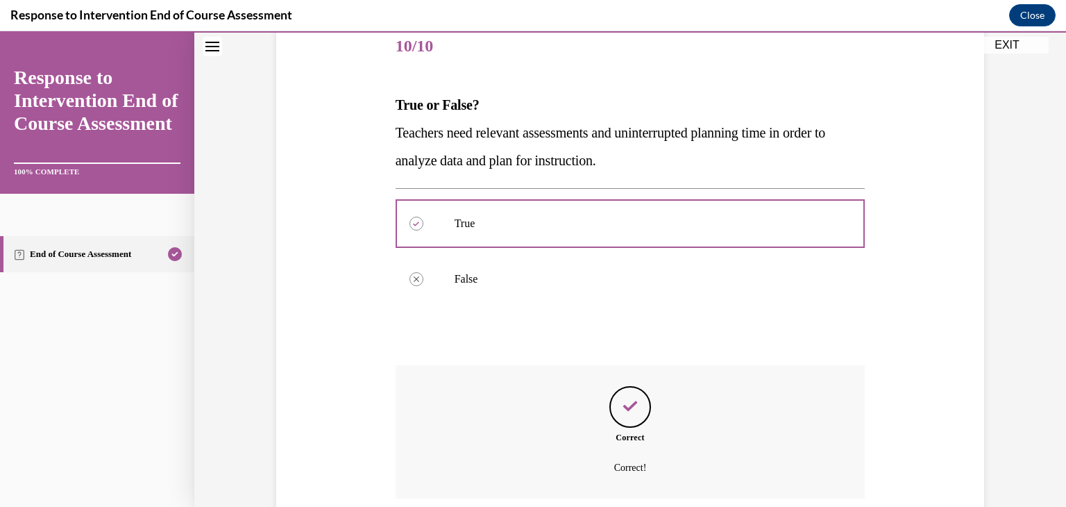
scroll to position [286, 0]
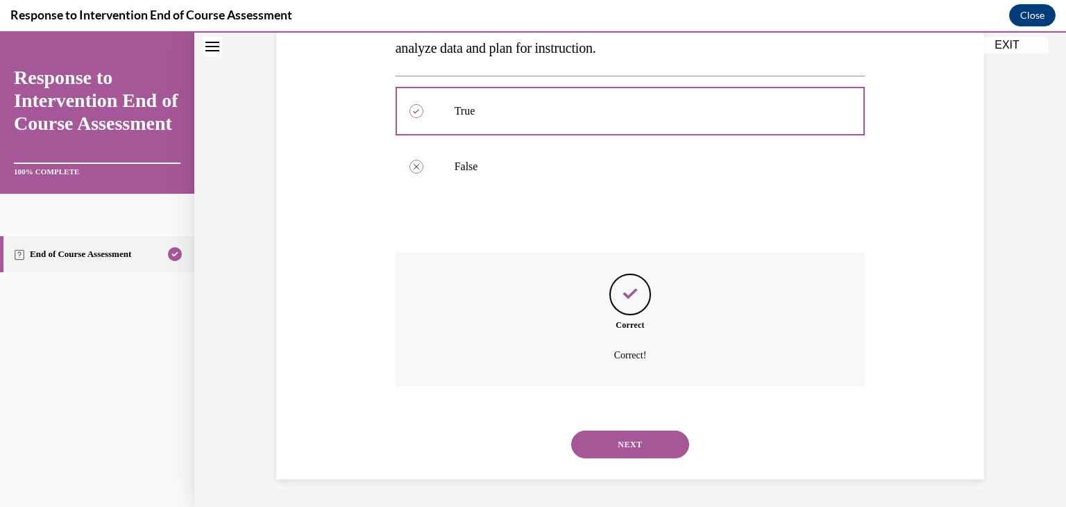
click at [612, 444] on button "NEXT" at bounding box center [630, 444] width 118 height 28
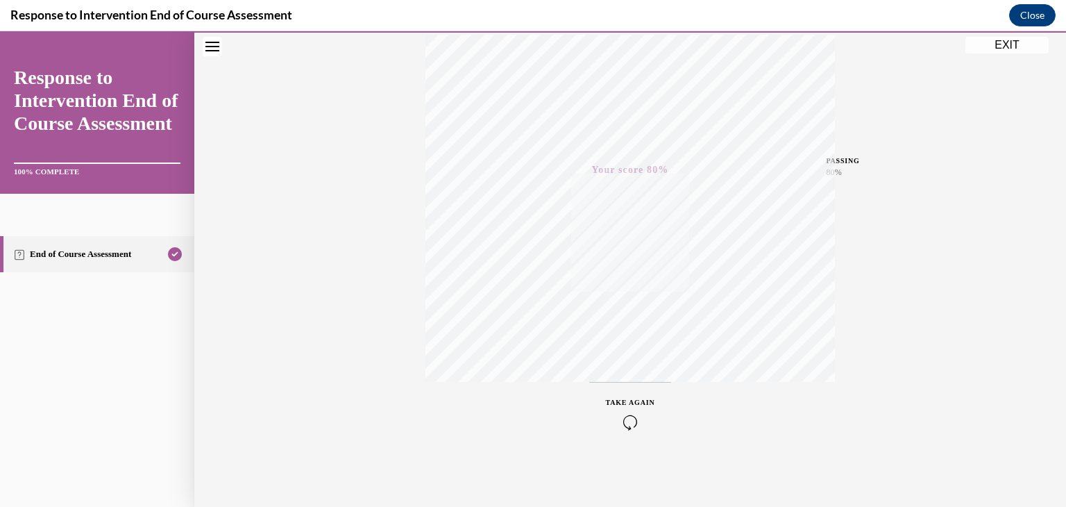
scroll to position [0, 0]
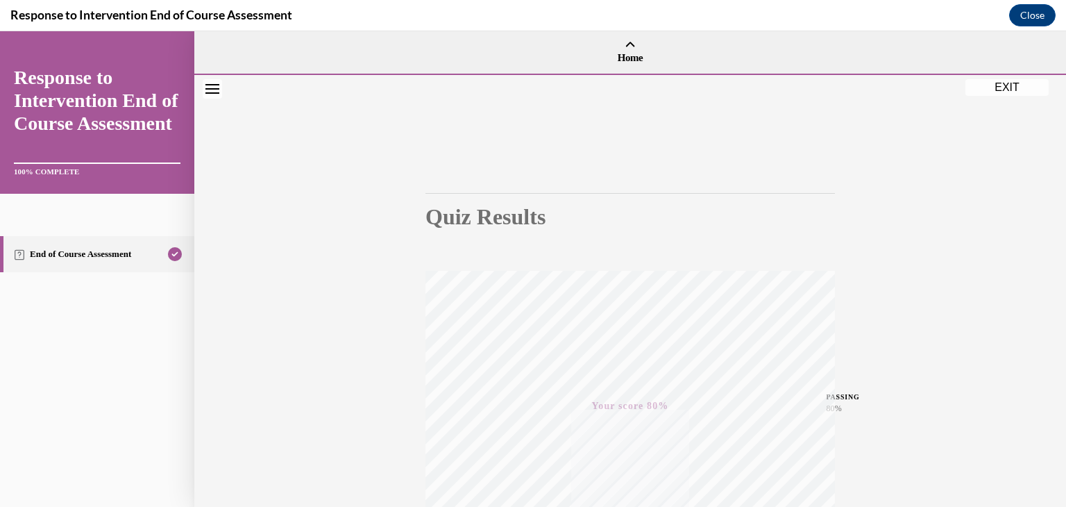
click at [997, 87] on button "EXIT" at bounding box center [1007, 87] width 83 height 17
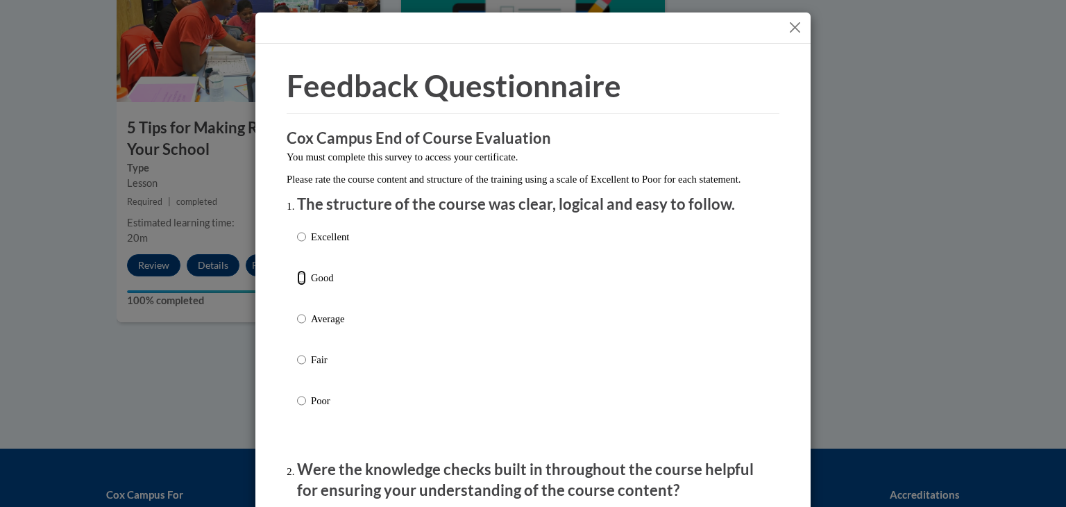
click at [297, 285] on input "Good" at bounding box center [301, 277] width 9 height 15
radio input "true"
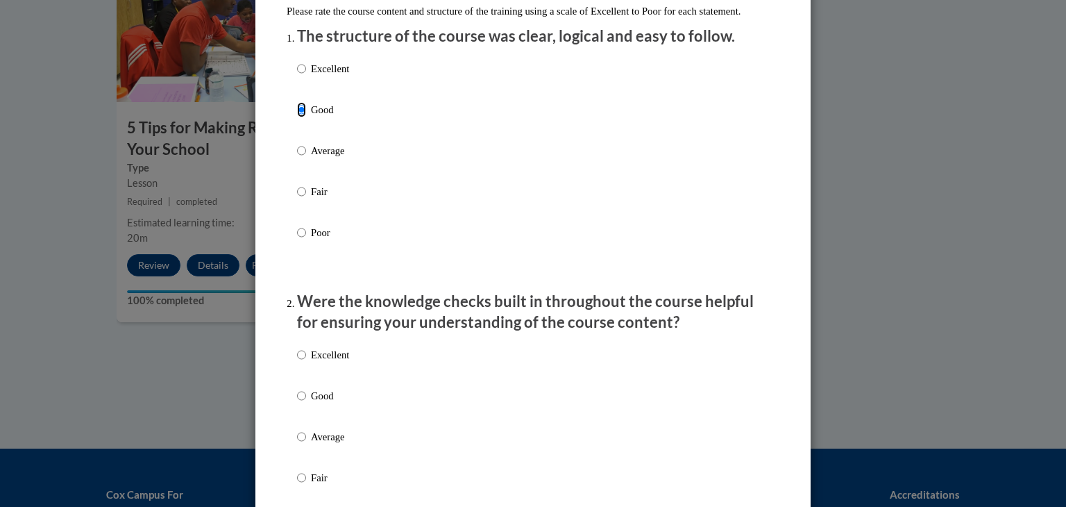
scroll to position [196, 0]
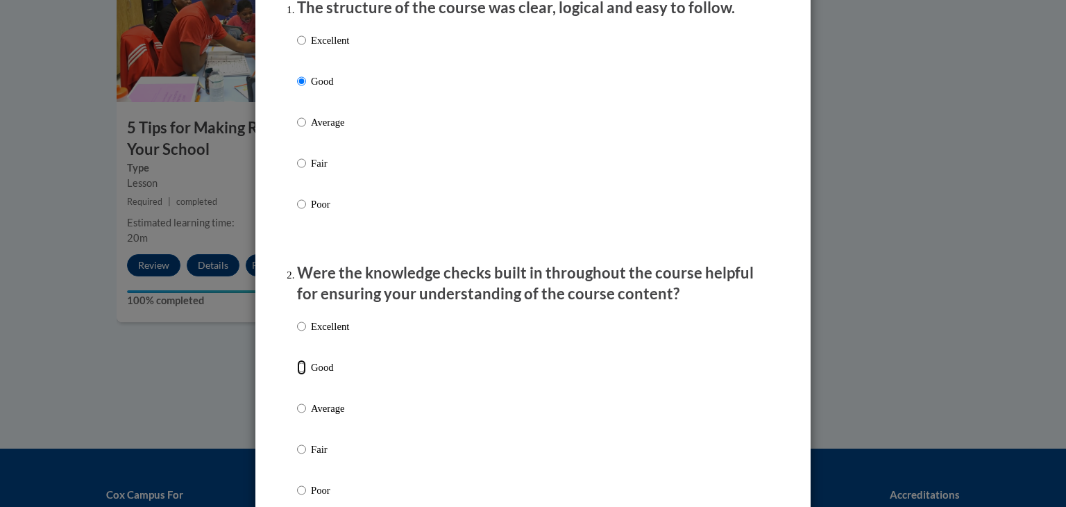
click at [297, 374] on input "Good" at bounding box center [301, 367] width 9 height 15
radio input "true"
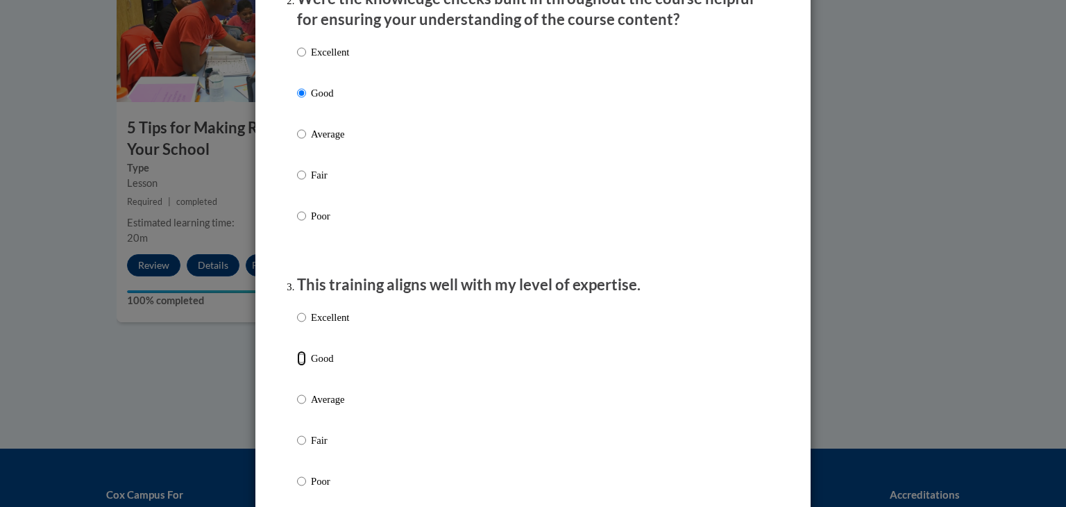
click at [297, 366] on input "Good" at bounding box center [301, 358] width 9 height 15
radio input "true"
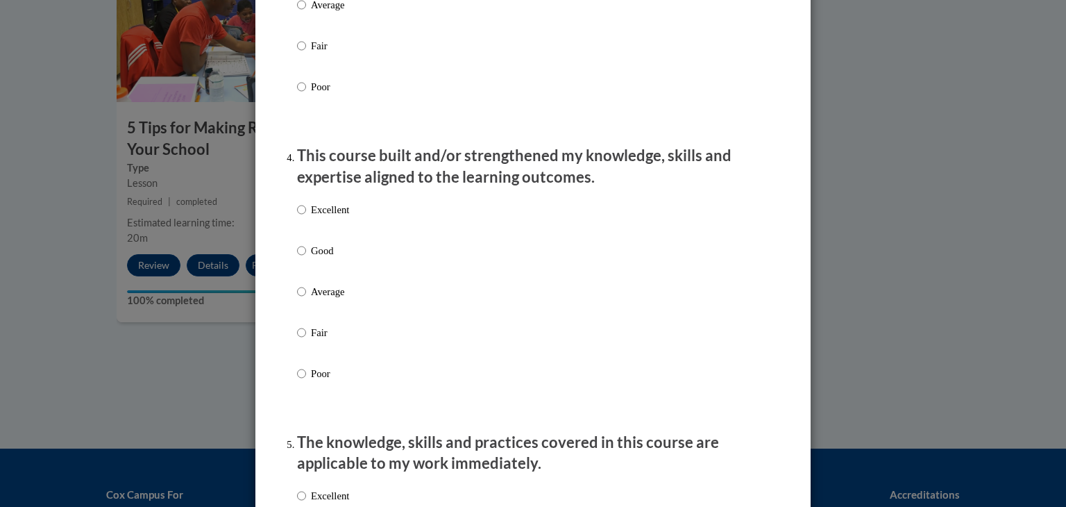
scroll to position [866, 0]
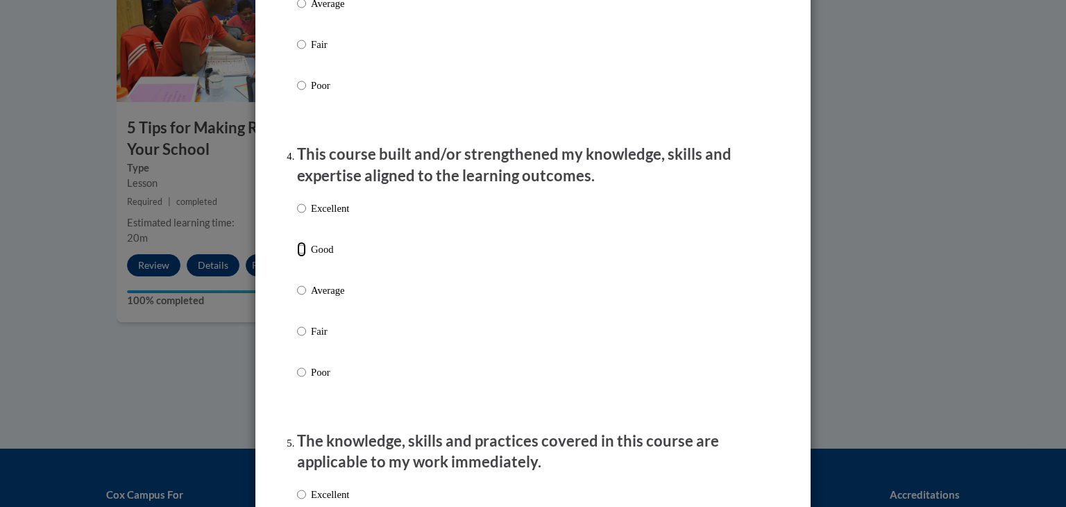
click at [297, 257] on input "Good" at bounding box center [301, 249] width 9 height 15
radio input "true"
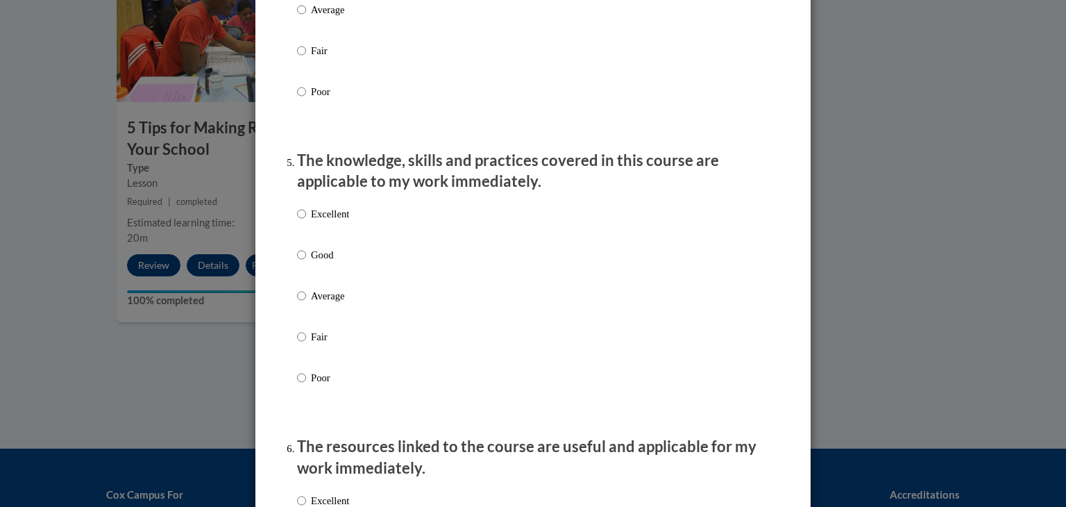
scroll to position [1147, 0]
click at [297, 260] on div "Excellent Good Average Fair Poor" at bounding box center [323, 306] width 52 height 215
click at [297, 262] on input "Good" at bounding box center [301, 254] width 9 height 15
radio input "true"
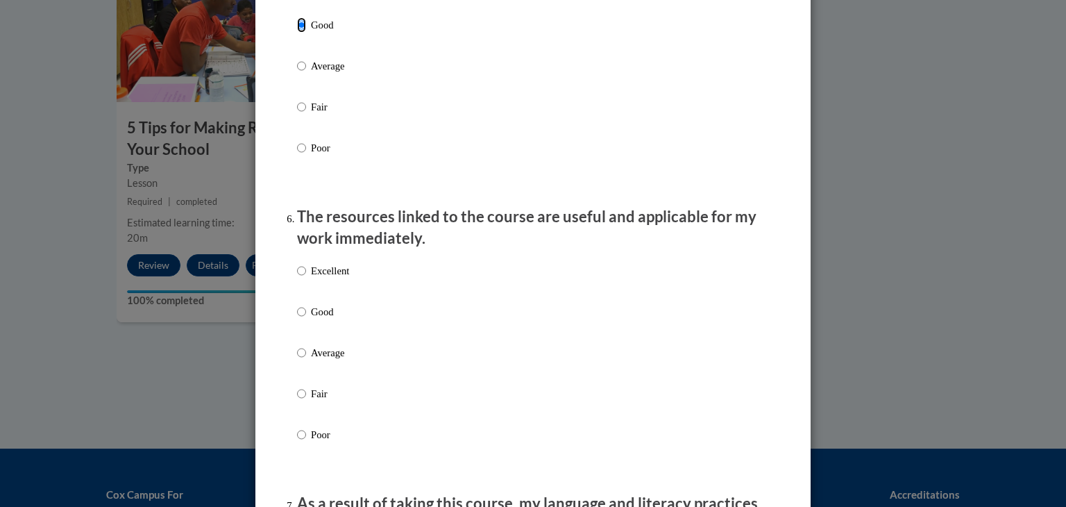
scroll to position [1386, 0]
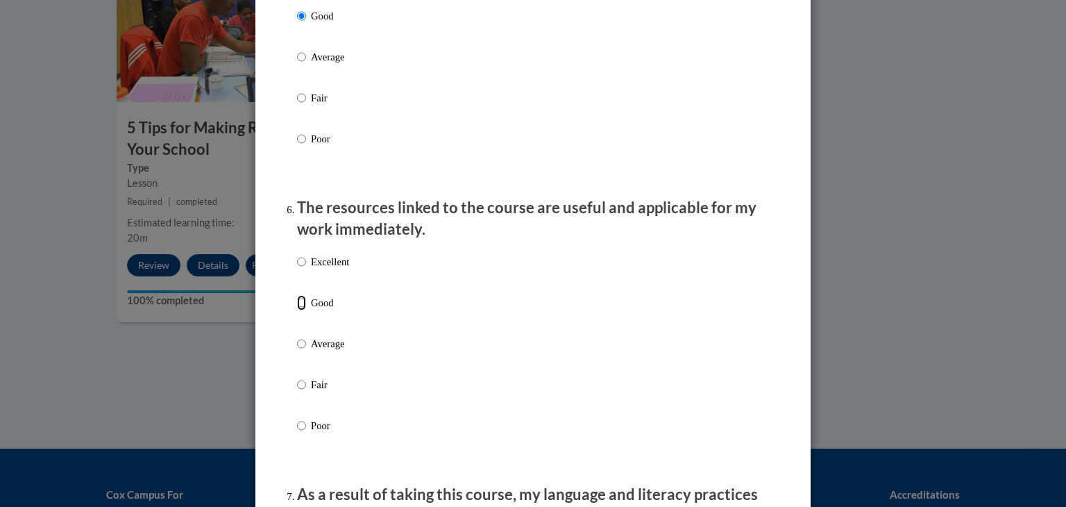
click at [297, 310] on input "Good" at bounding box center [301, 302] width 9 height 15
radio input "true"
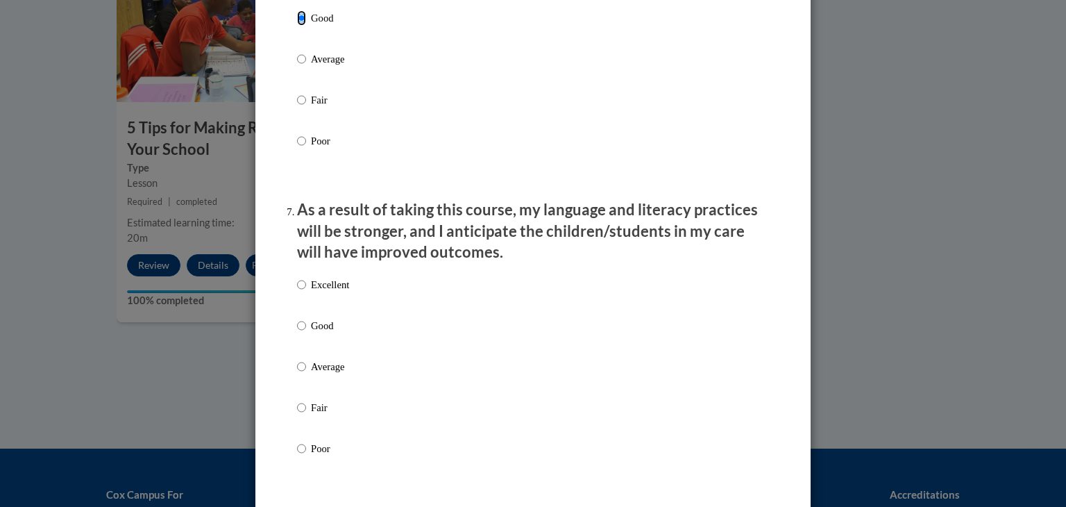
scroll to position [1707, 0]
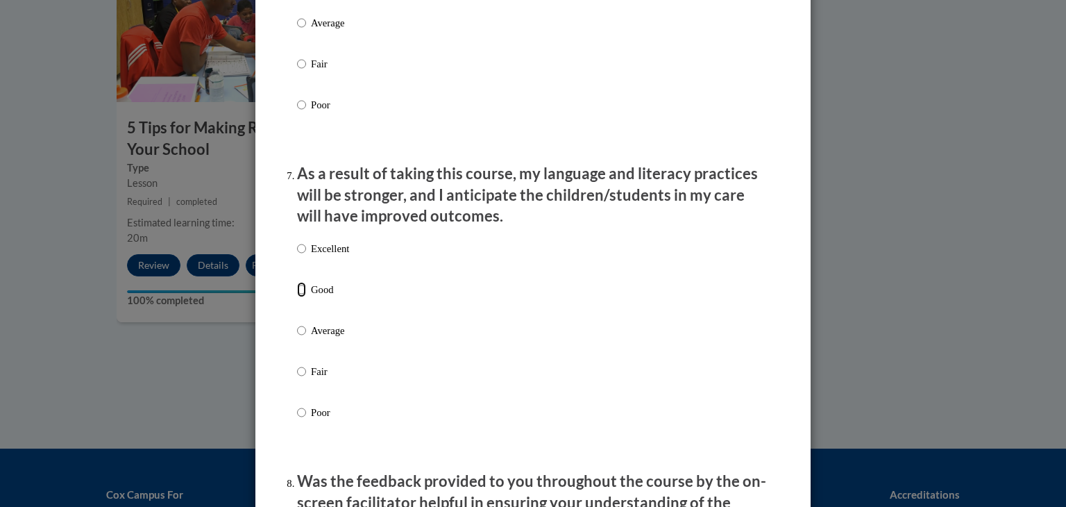
click at [297, 297] on input "Good" at bounding box center [301, 289] width 9 height 15
radio input "true"
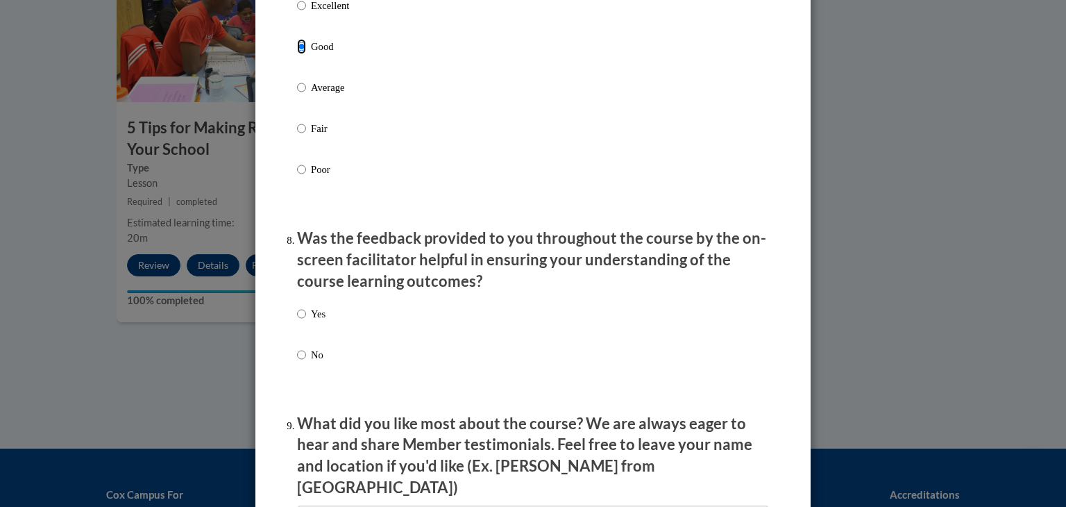
scroll to position [1951, 0]
click at [297, 320] on input "Yes" at bounding box center [301, 312] width 9 height 15
radio input "true"
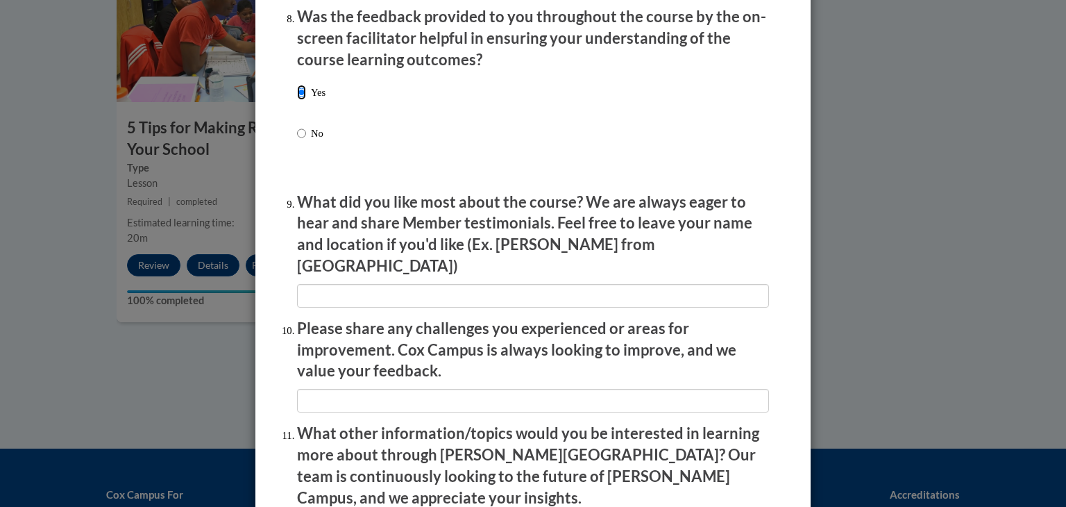
scroll to position [2385, 0]
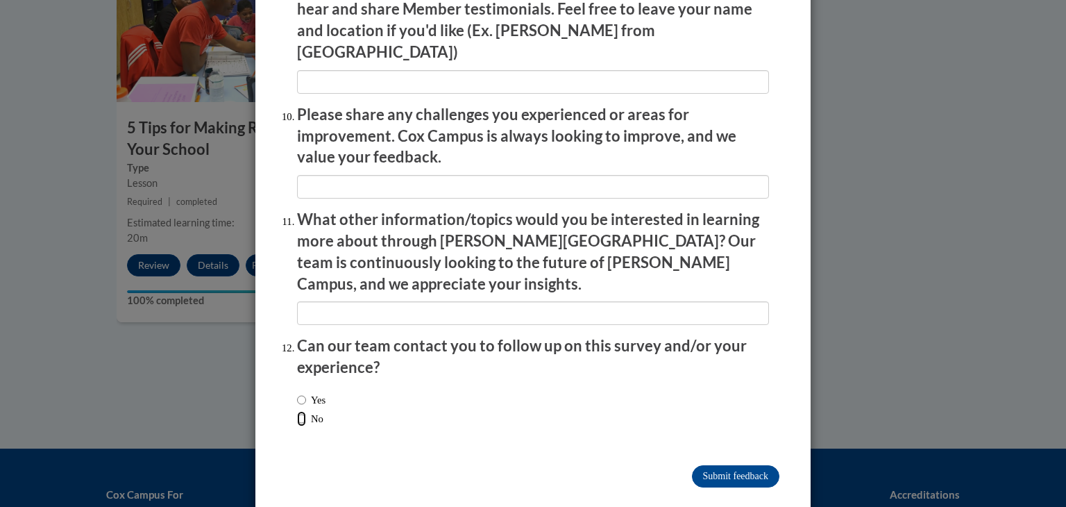
click at [299, 411] on input "No" at bounding box center [301, 418] width 9 height 15
radio input "true"
click at [733, 465] on input "Submit feedback" at bounding box center [735, 476] width 87 height 22
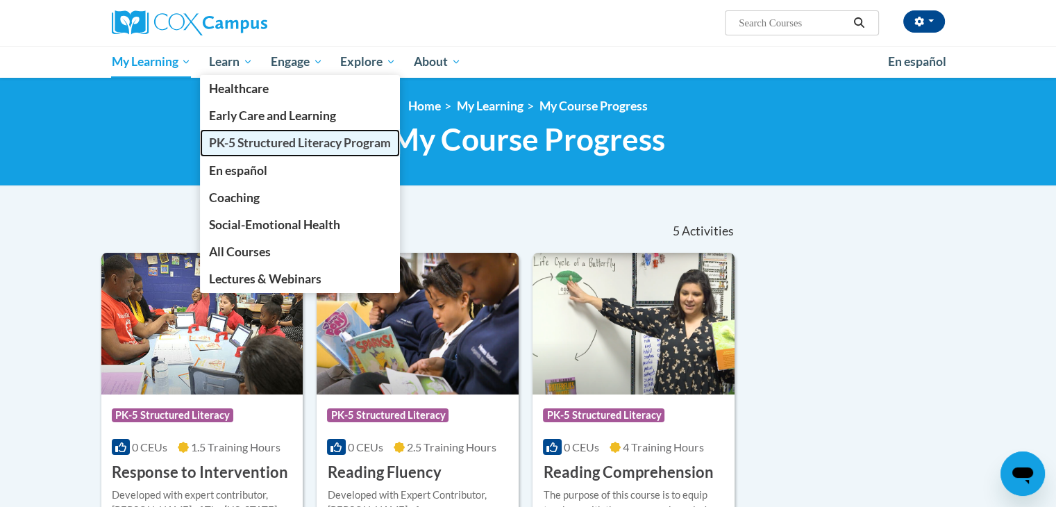
click at [244, 140] on span "PK-5 Structured Literacy Program" at bounding box center [300, 142] width 182 height 15
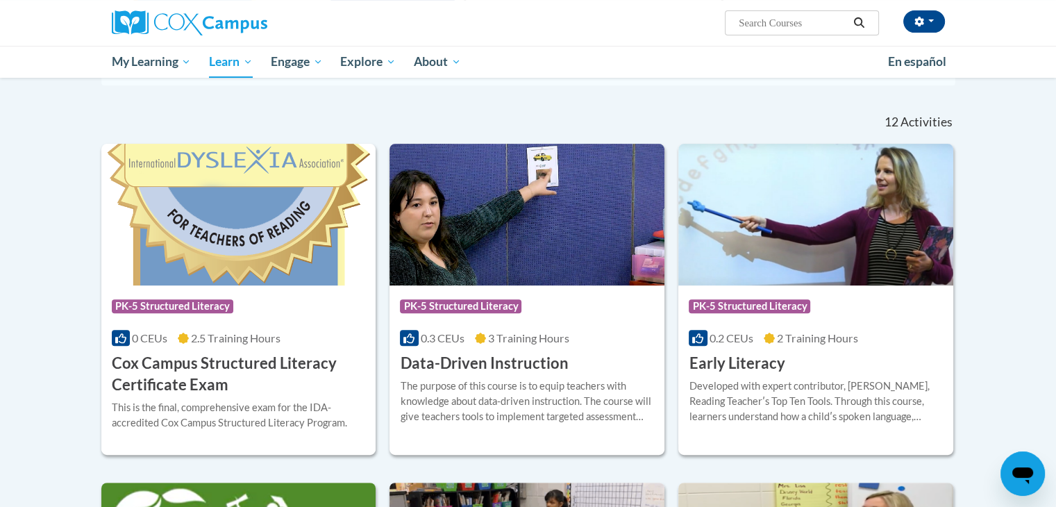
scroll to position [386, 0]
click at [757, 398] on div "Developed with expert contributor, Dr. [PERSON_NAME], Reading Teacherʹs Top Ten…" at bounding box center [816, 401] width 254 height 46
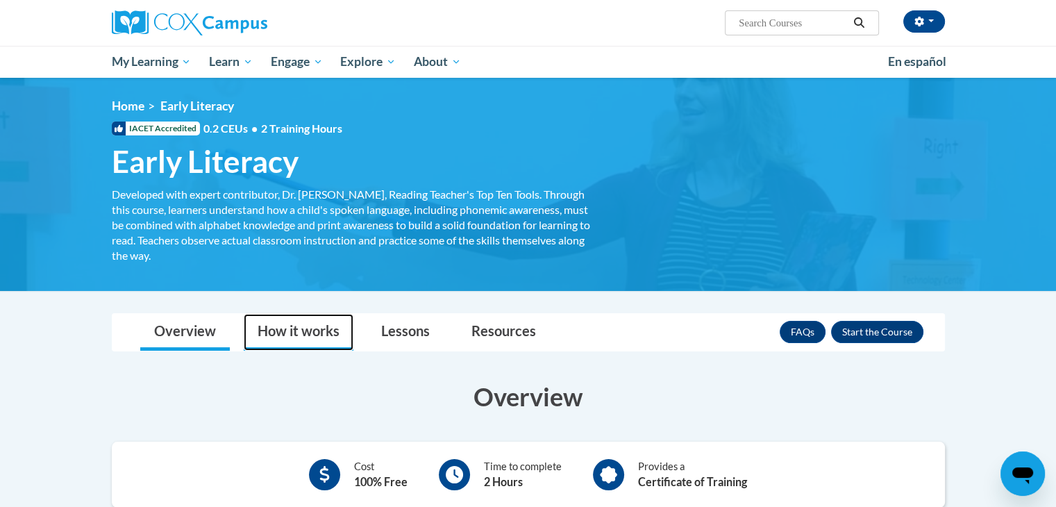
click at [301, 331] on link "How it works" at bounding box center [299, 332] width 110 height 37
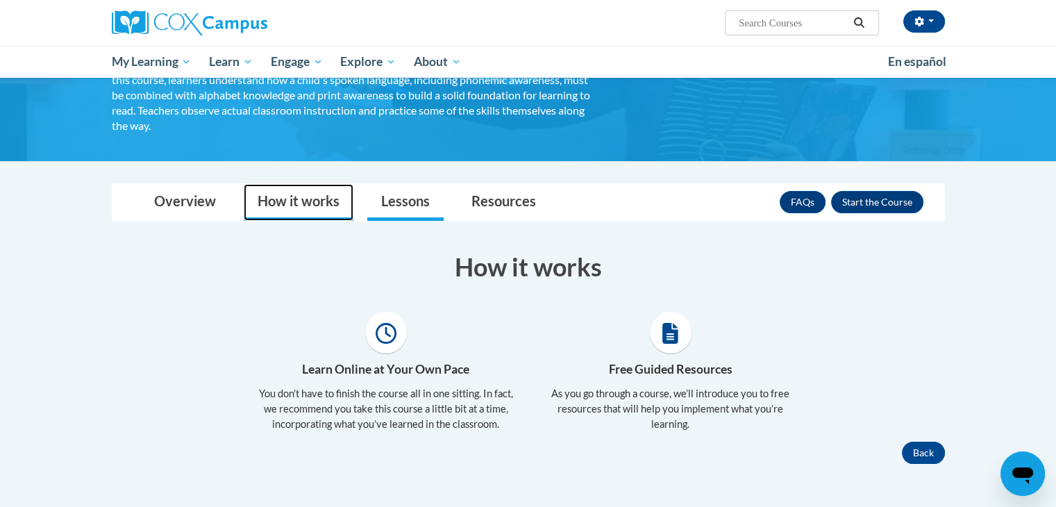
scroll to position [126, 0]
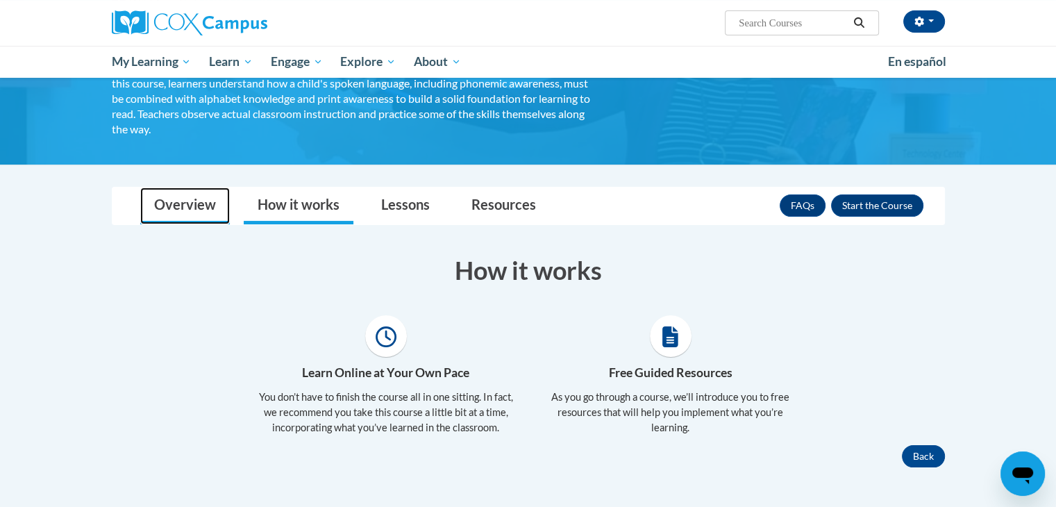
click at [201, 200] on link "Overview" at bounding box center [185, 205] width 90 height 37
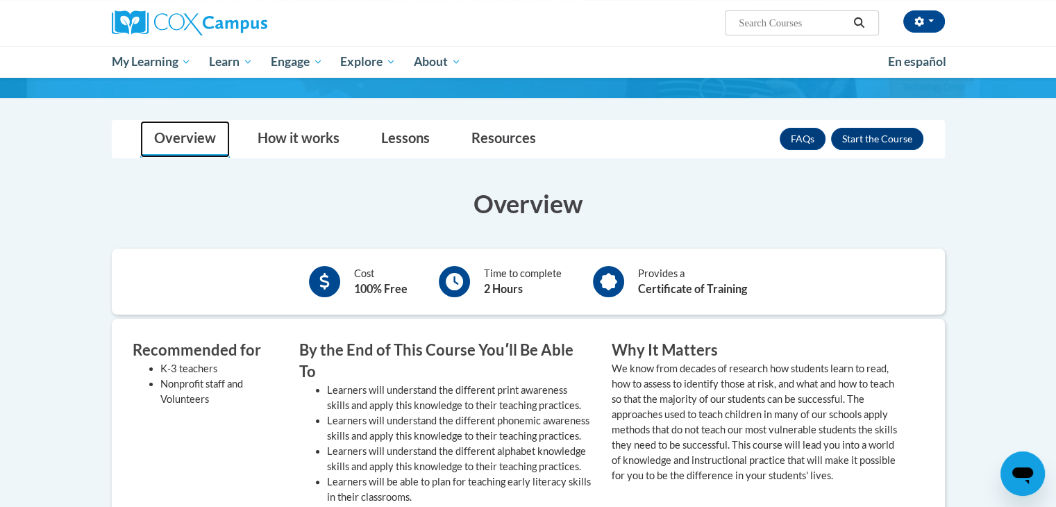
scroll to position [191, 0]
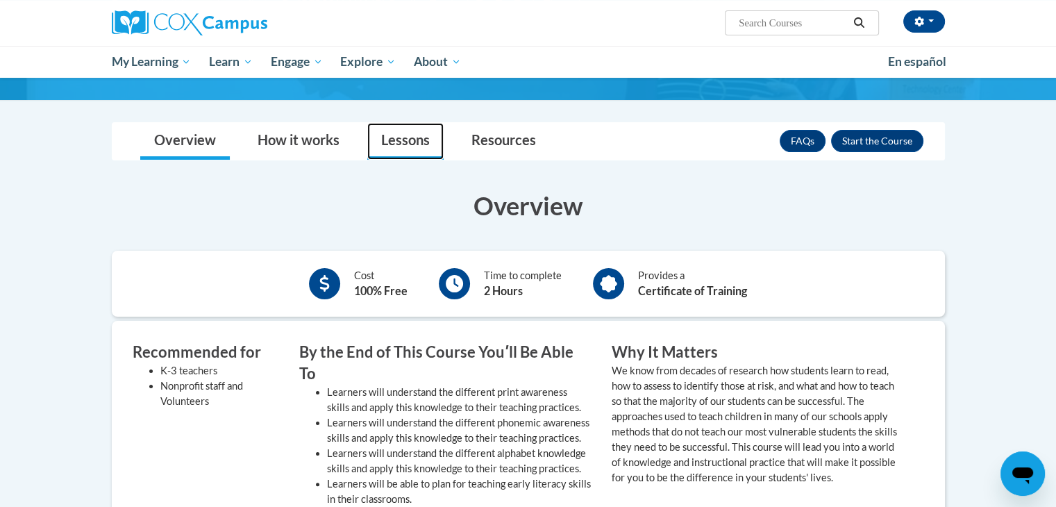
click at [417, 137] on link "Lessons" at bounding box center [405, 141] width 76 height 37
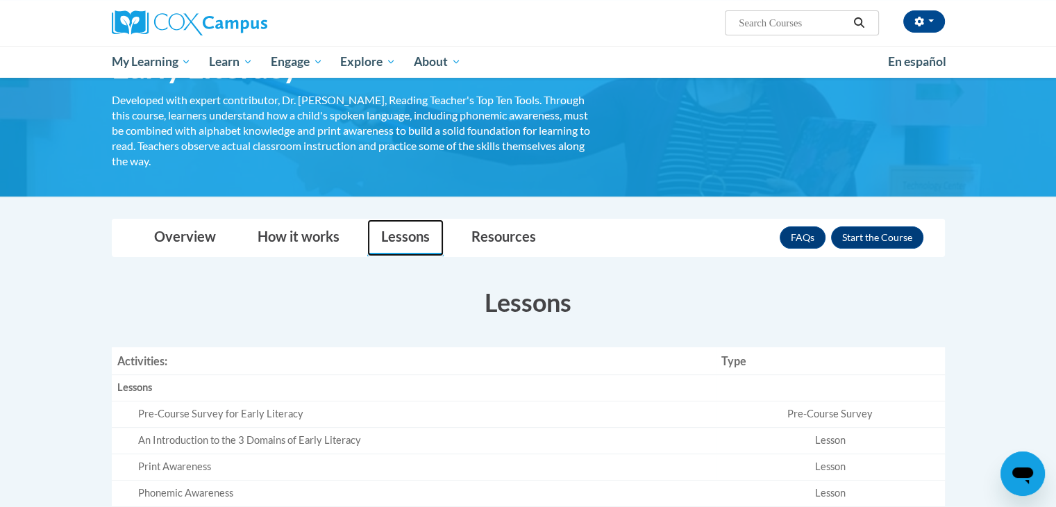
scroll to position [90, 0]
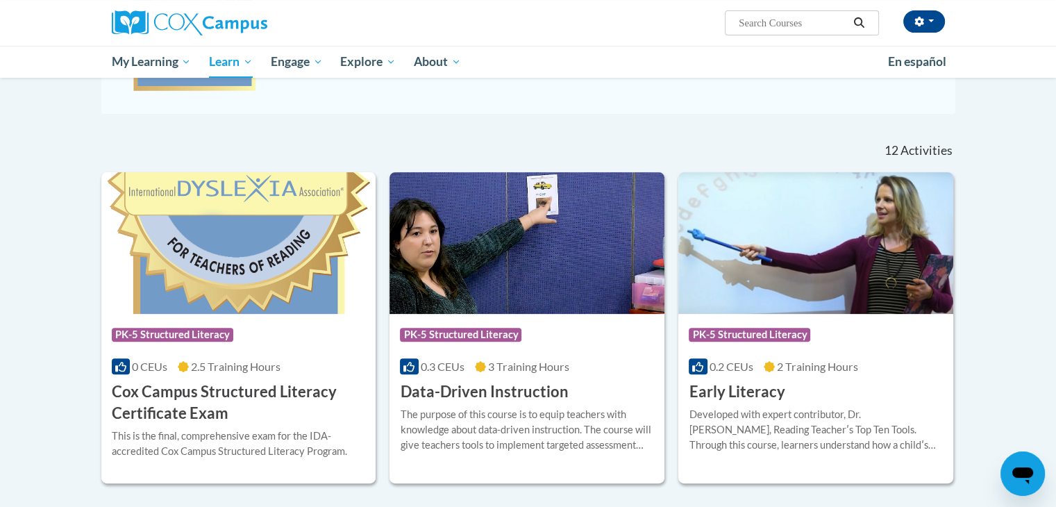
scroll to position [360, 0]
